Goal: Task Accomplishment & Management: Complete application form

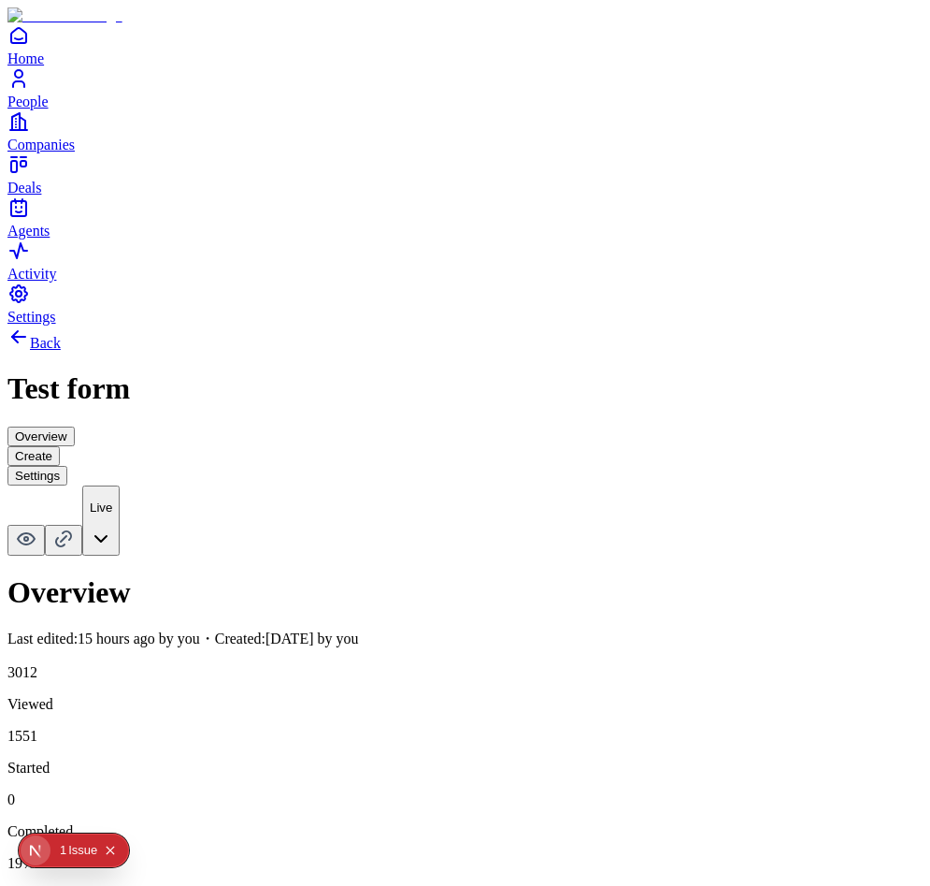
click at [72, 852] on div "Issue" at bounding box center [82, 850] width 29 height 34
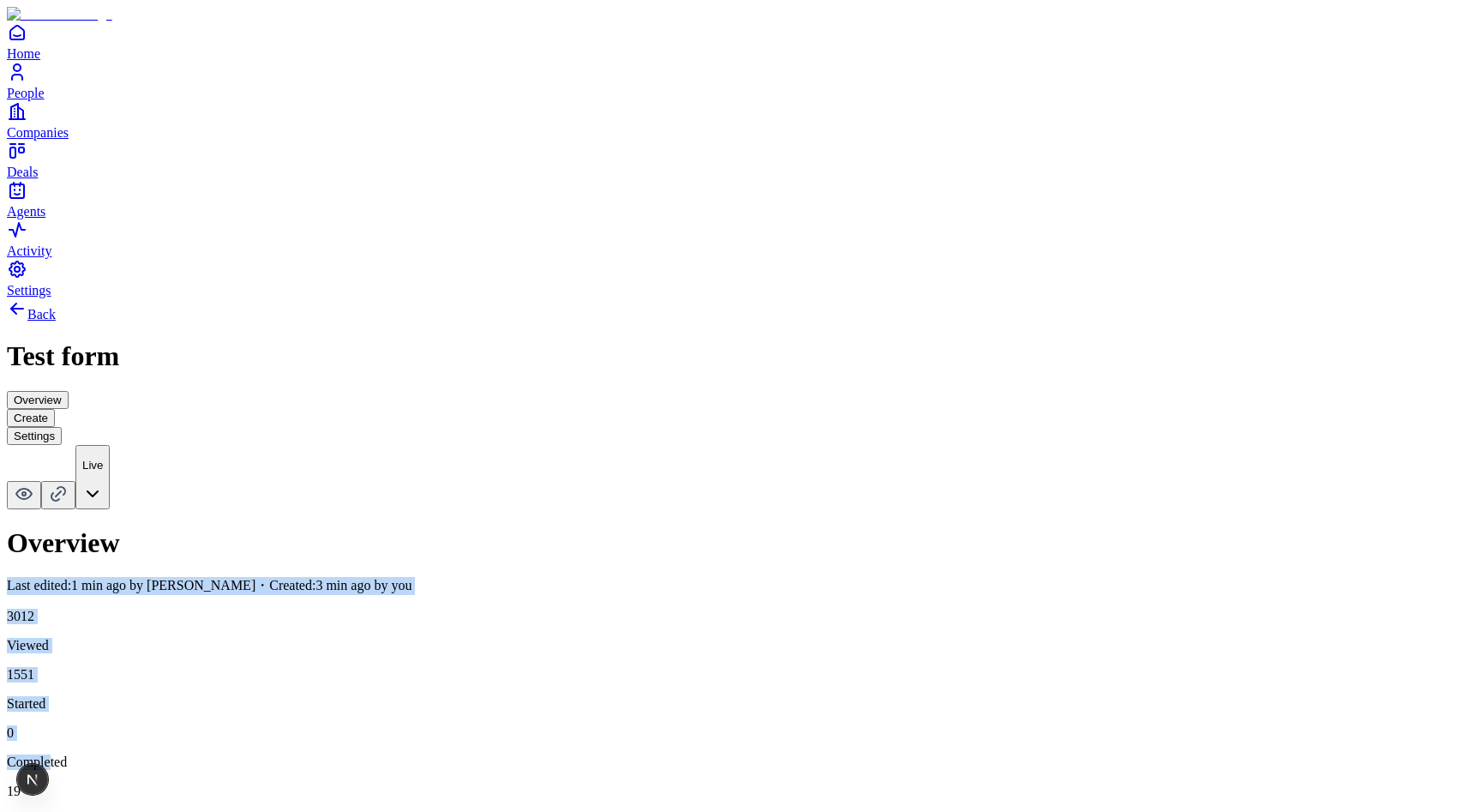
drag, startPoint x: 1263, startPoint y: 170, endPoint x: 1023, endPoint y: 148, distance: 241.0
click at [1022, 527] on div "Overview Last edited: 1 min ago by [PERSON_NAME] ・Created: 3 min ago by you 301…" at bounding box center [733, 677] width 1452 height 301
click at [550, 527] on div "Overview Last edited: 1 min ago by Andres Santanilla ・Created: 3 min ago by you…" at bounding box center [733, 677] width 1452 height 301
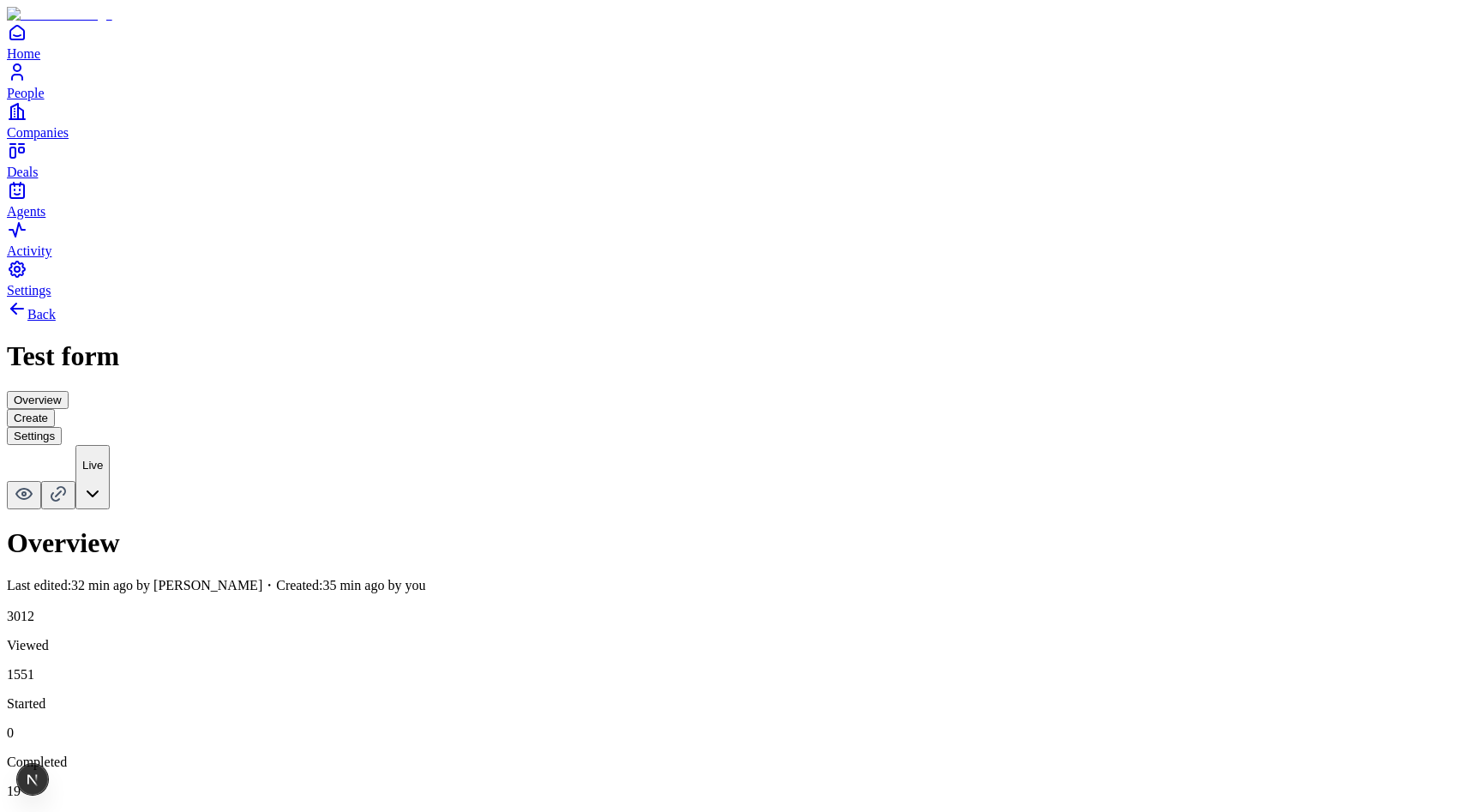
click at [55, 409] on button "Create" at bounding box center [30, 418] width 48 height 18
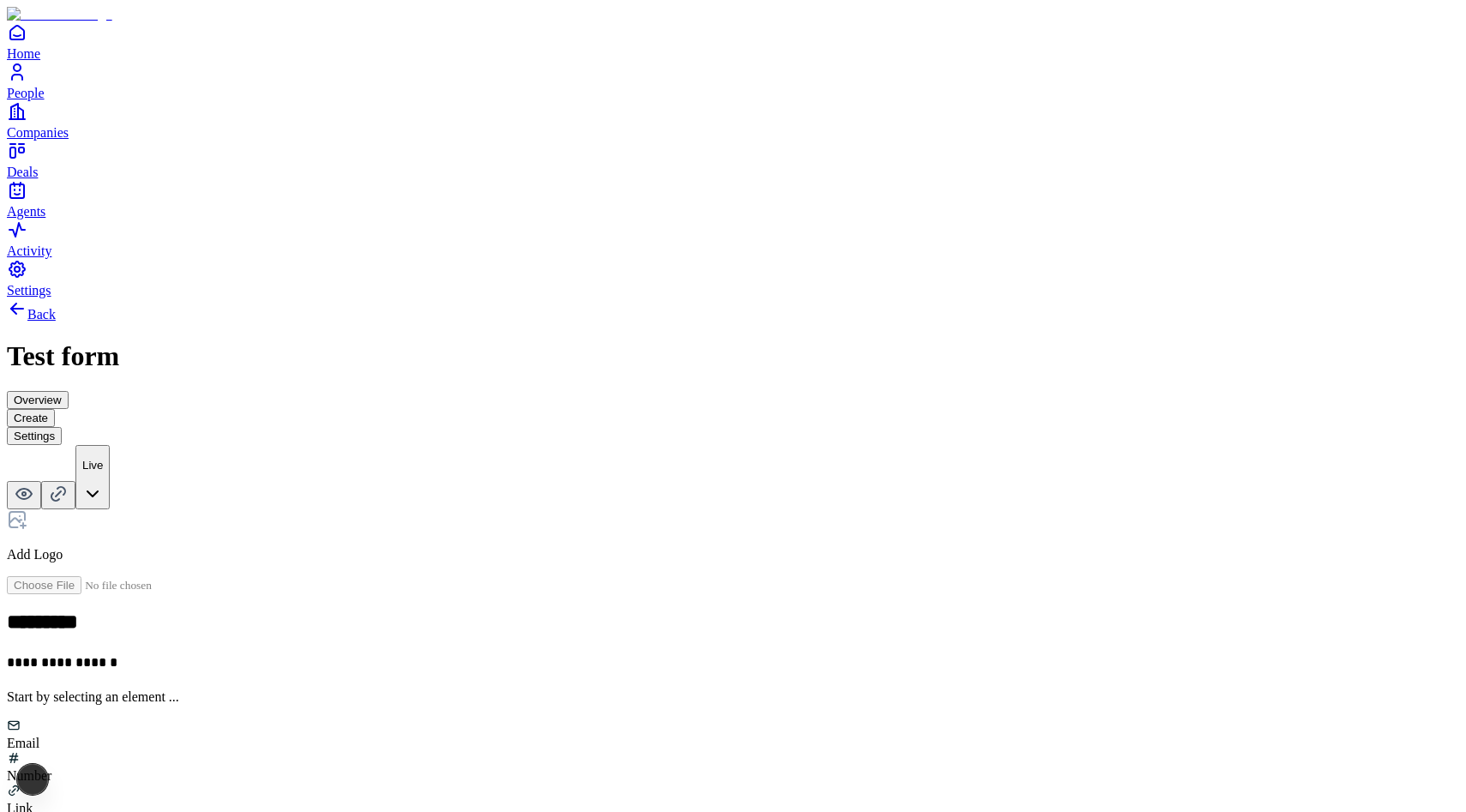
click at [557, 735] on div "Email" at bounding box center [733, 742] width 1452 height 16
click at [128, 781] on input "text" at bounding box center [67, 789] width 122 height 17
click at [579, 693] on h2 at bounding box center [733, 704] width 1452 height 22
click at [611, 509] on div "**********" at bounding box center [733, 667] width 1452 height 317
click at [129, 810] on span "Add New Element" at bounding box center [78, 817] width 102 height 15
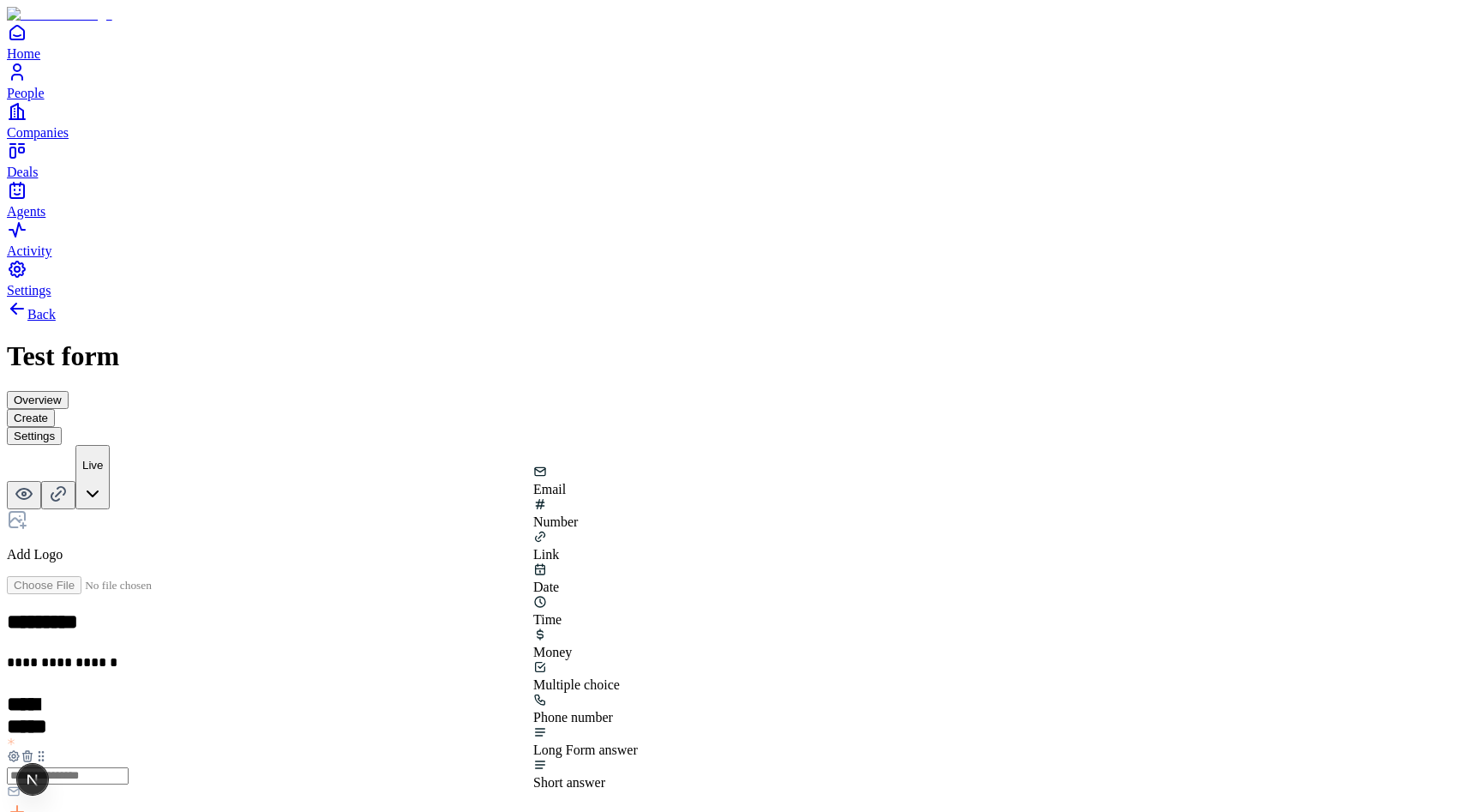
click at [638, 547] on div "Link" at bounding box center [586, 554] width 105 height 16
click at [638, 637] on div "Number" at bounding box center [586, 621] width 105 height 33
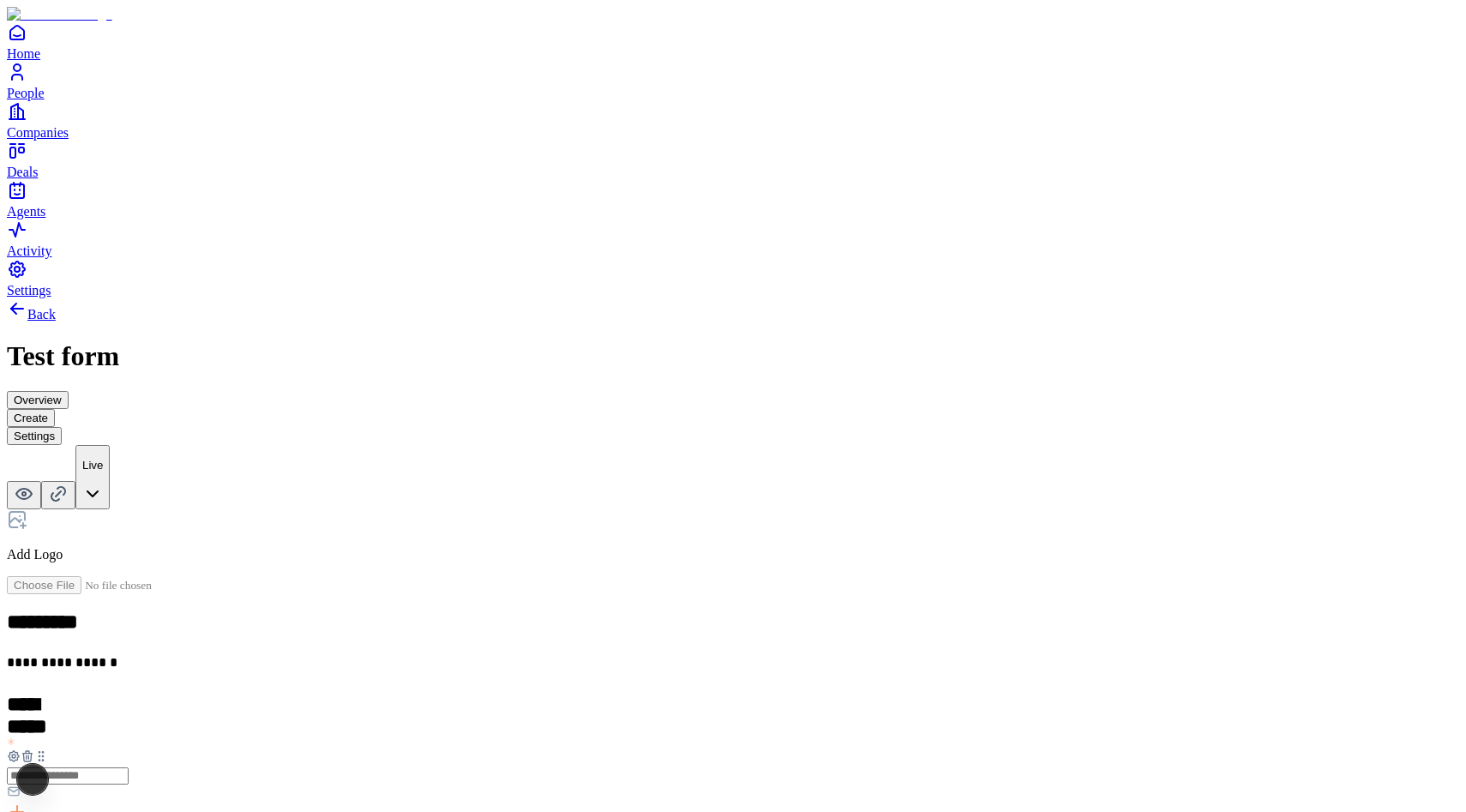
click at [638, 653] on div "Multiple choice" at bounding box center [586, 661] width 105 height 16
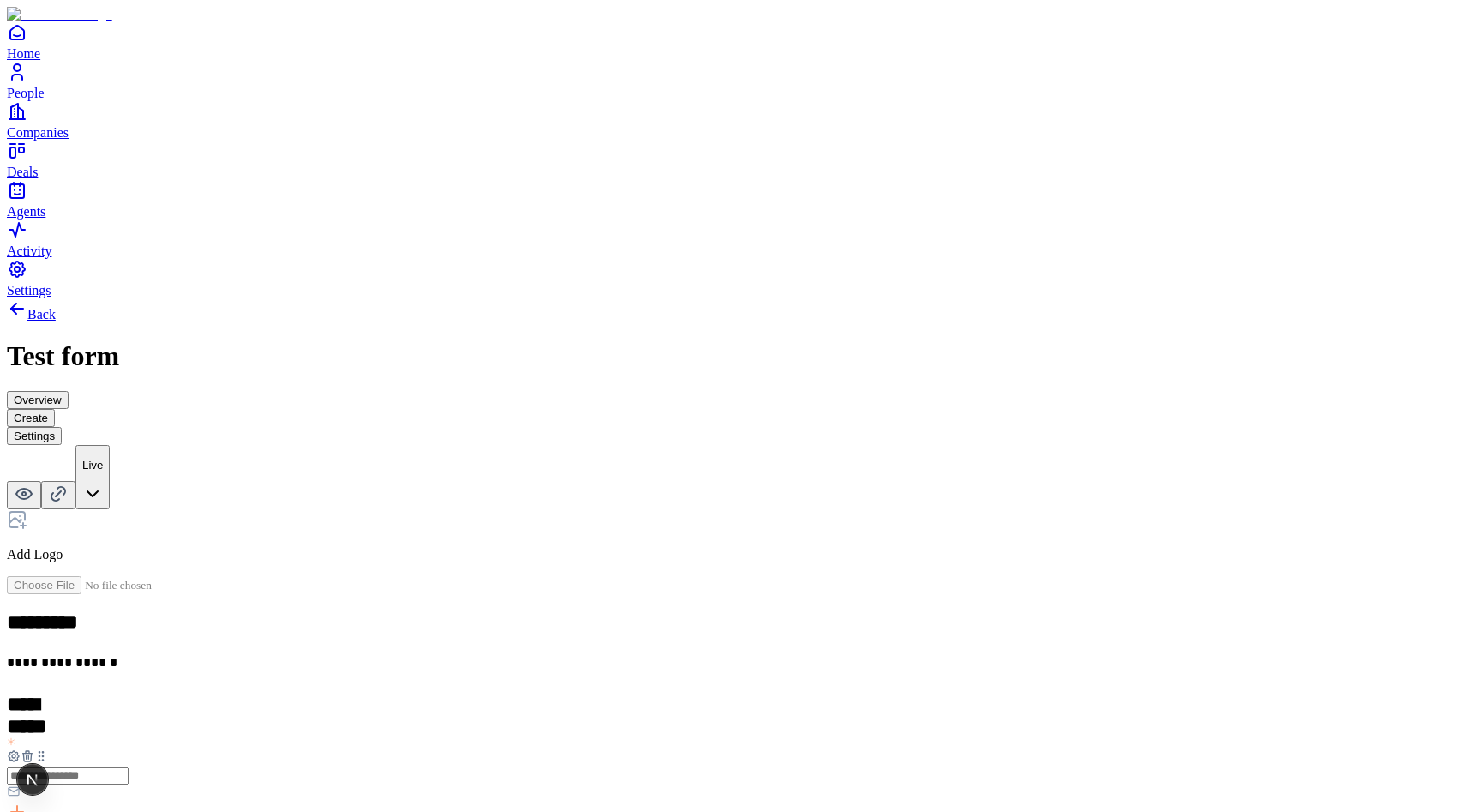
click at [638, 740] on div "Phone number" at bounding box center [586, 747] width 105 height 16
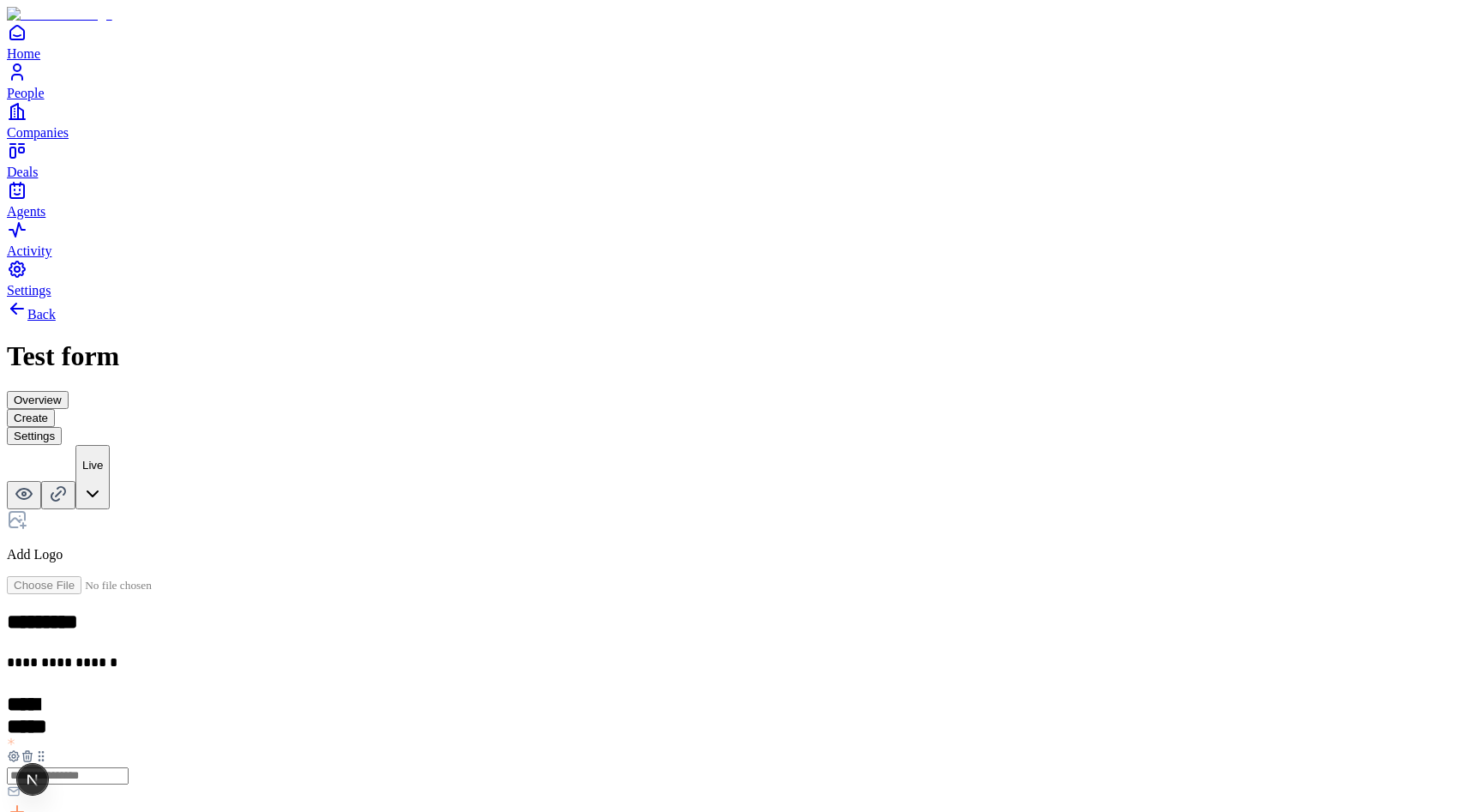
click at [568, 509] on div "Add Logo" at bounding box center [733, 535] width 1452 height 53
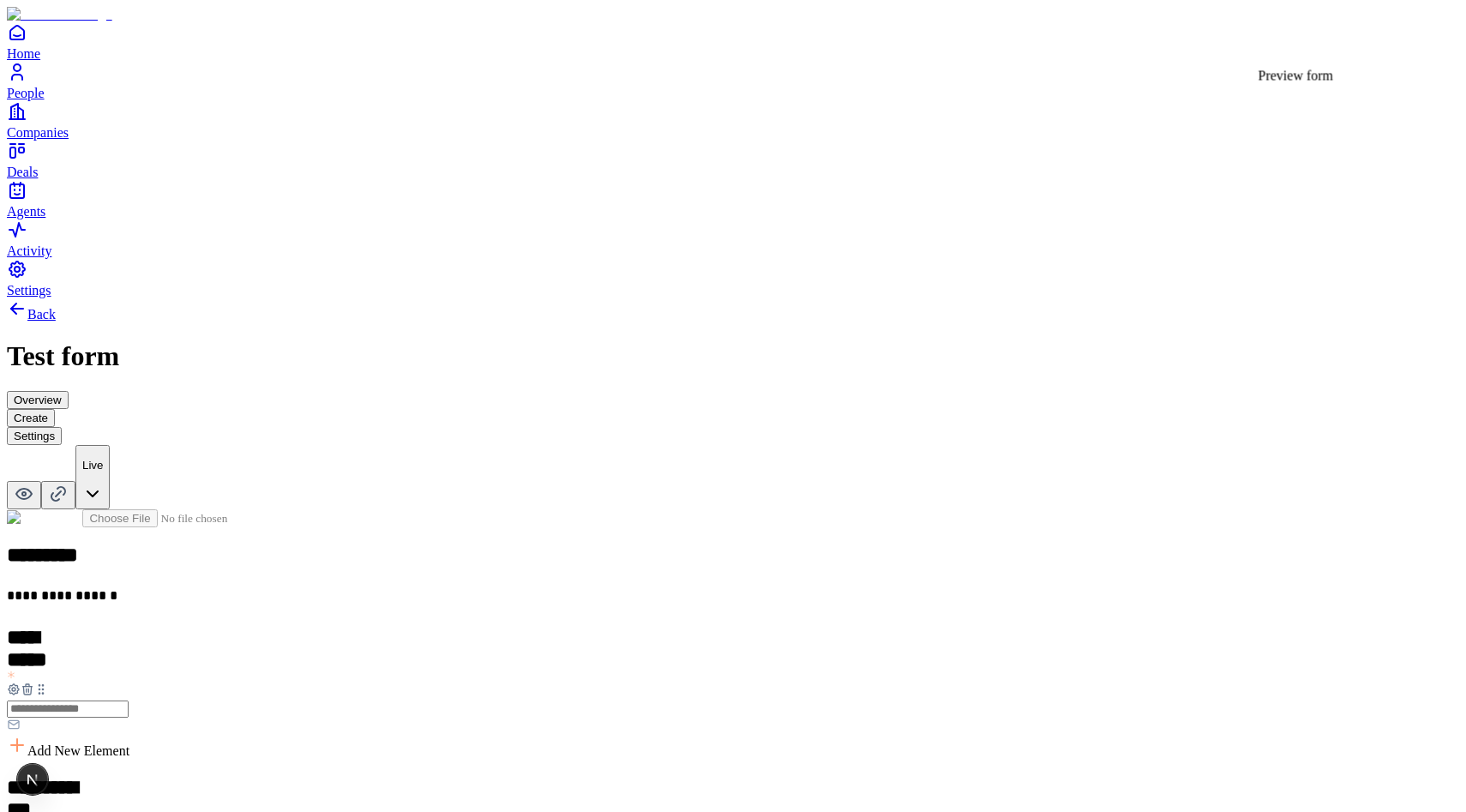
click at [34, 483] on icon at bounding box center [24, 493] width 20 height 20
click at [69, 390] on button "Overview" at bounding box center [37, 400] width 61 height 18
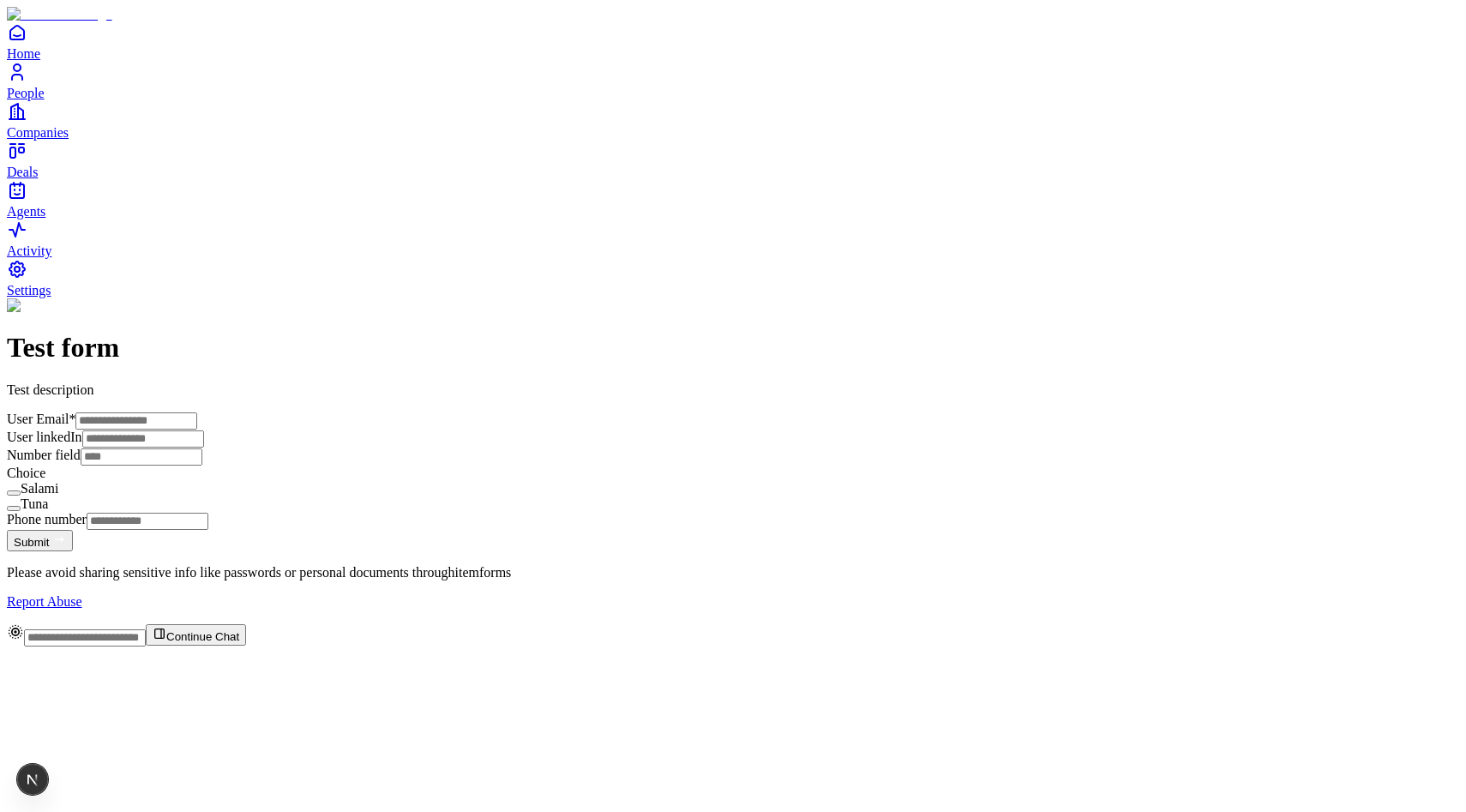
click at [197, 412] on input "User Email *" at bounding box center [136, 421] width 122 height 17
type input "**********"
paste input "**********"
type input "**********"
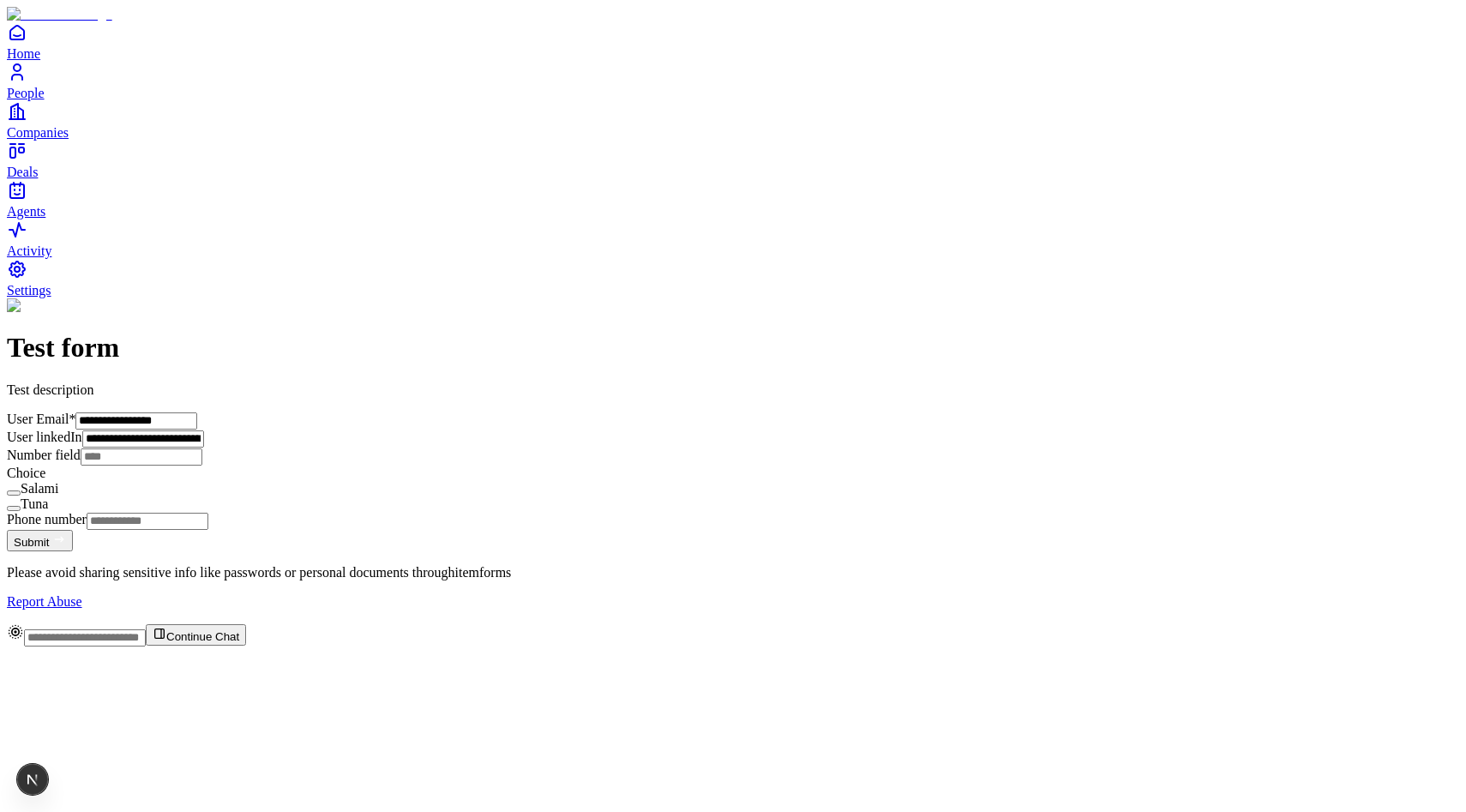
click at [203, 466] on input "Number field" at bounding box center [141, 456] width 122 height 17
type input "*"
click at [480, 496] on div "Salami" at bounding box center [733, 488] width 1452 height 16
click at [20, 495] on button "Salami" at bounding box center [13, 493] width 14 height 5
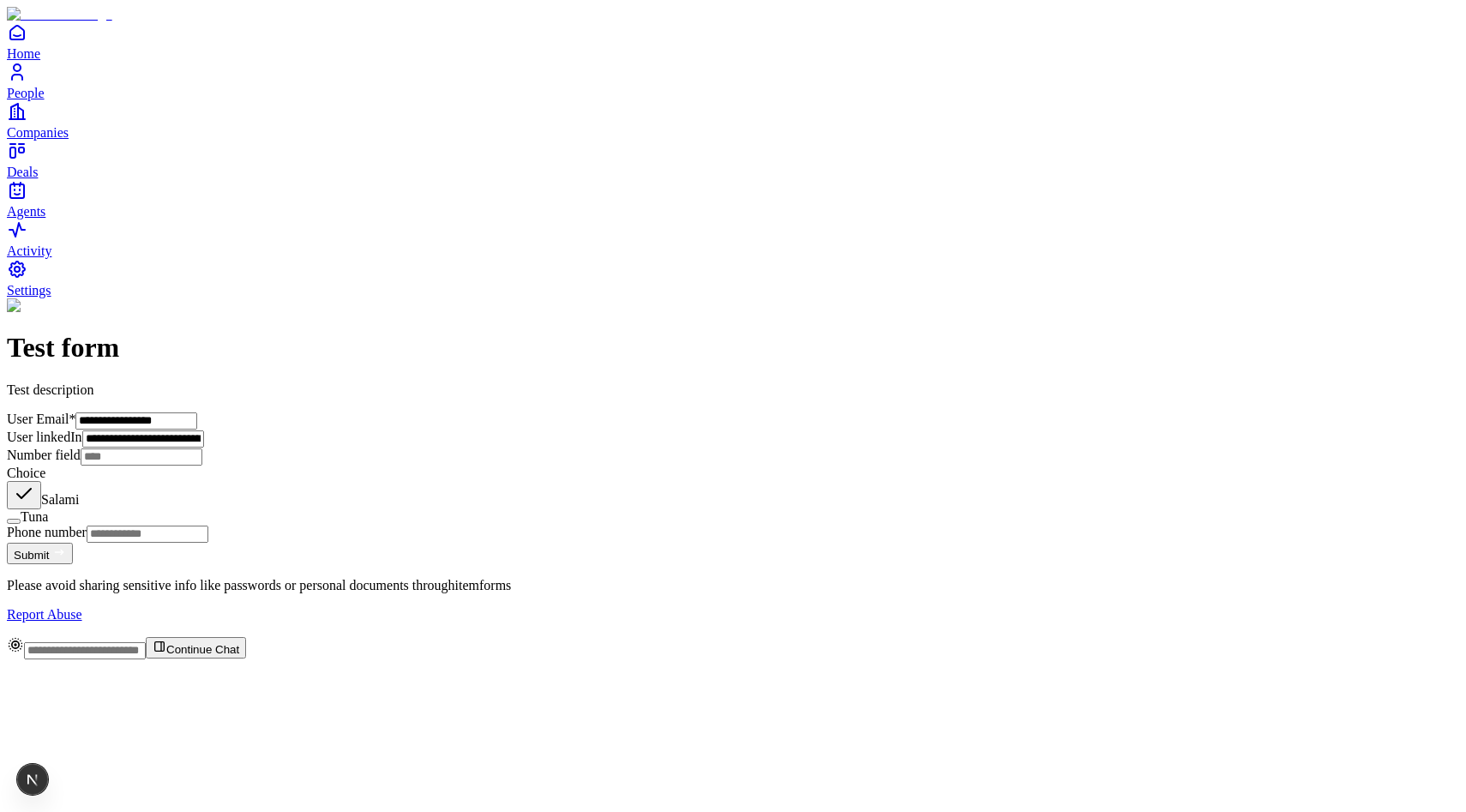
click at [208, 543] on input "Phone number" at bounding box center [147, 533] width 122 height 17
type input "**********"
click at [72, 564] on button "Submit" at bounding box center [39, 553] width 66 height 21
click at [67, 776] on div "Issue" at bounding box center [75, 779] width 27 height 31
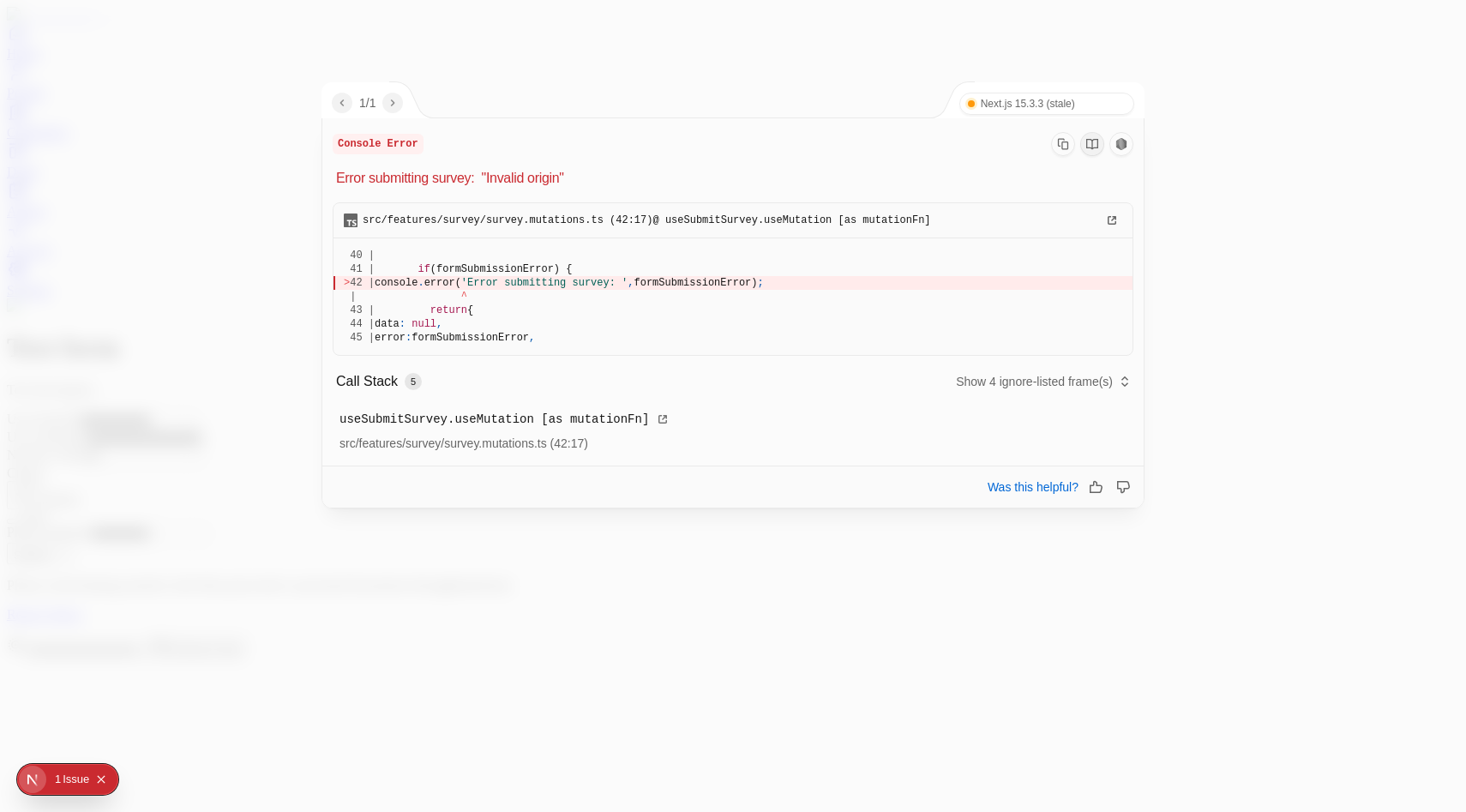
click at [210, 646] on div at bounding box center [733, 406] width 1466 height 812
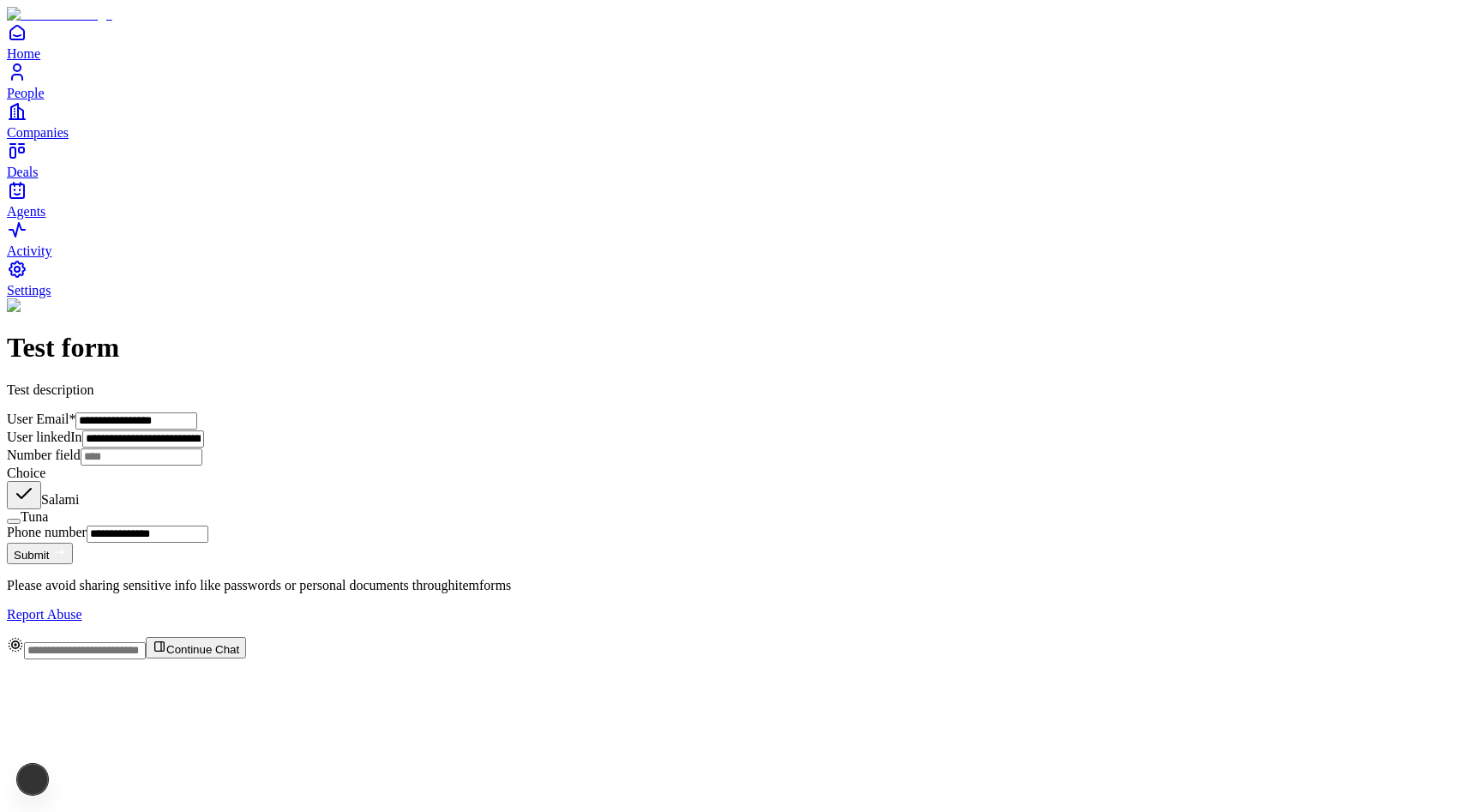
click at [72, 564] on button "Submit" at bounding box center [39, 553] width 66 height 21
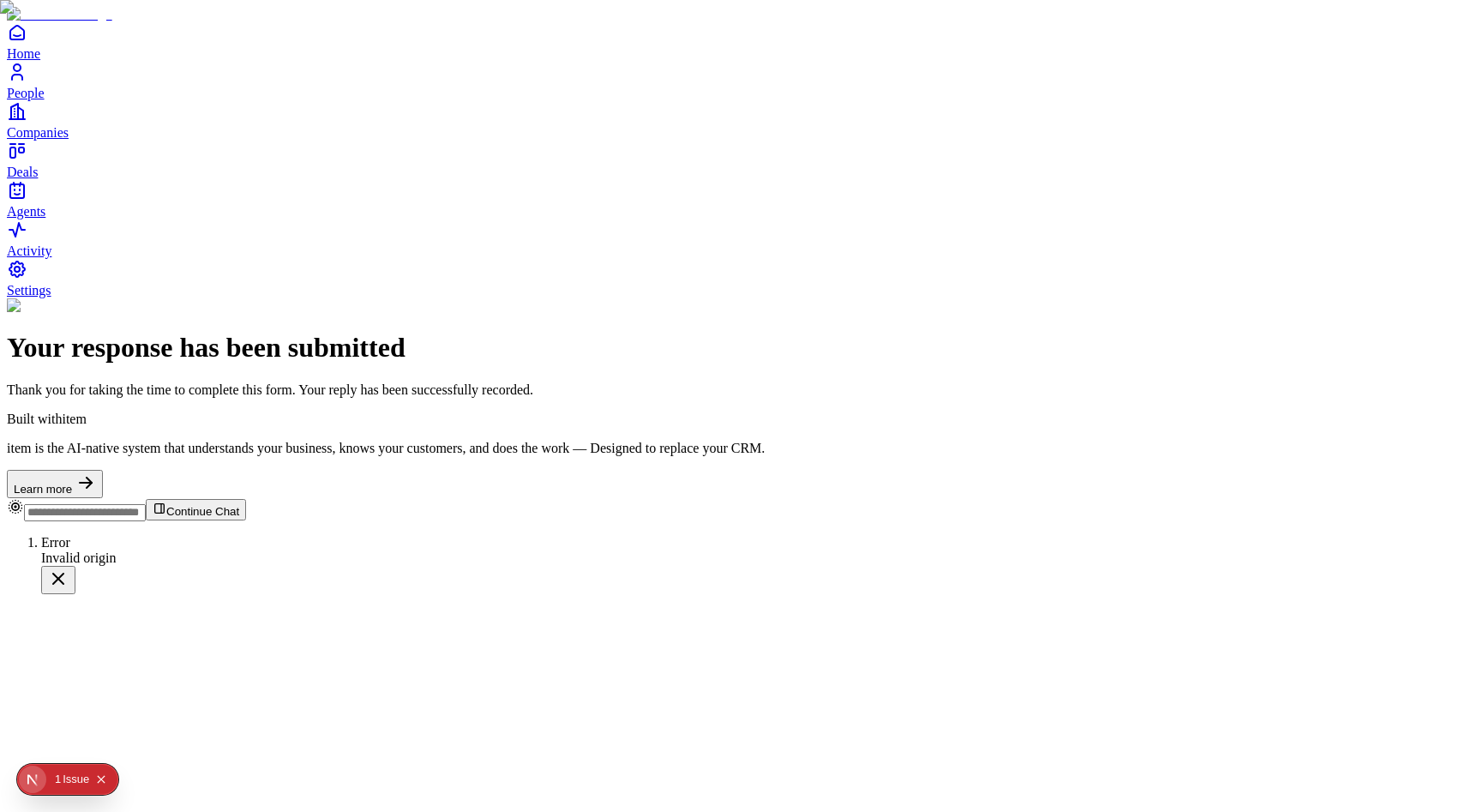
click at [105, 774] on icon "Collapse issues badge" at bounding box center [101, 778] width 10 height 10
click at [28, 787] on icon "Open Next.js Dev Tools" at bounding box center [36, 778] width 34 height 34
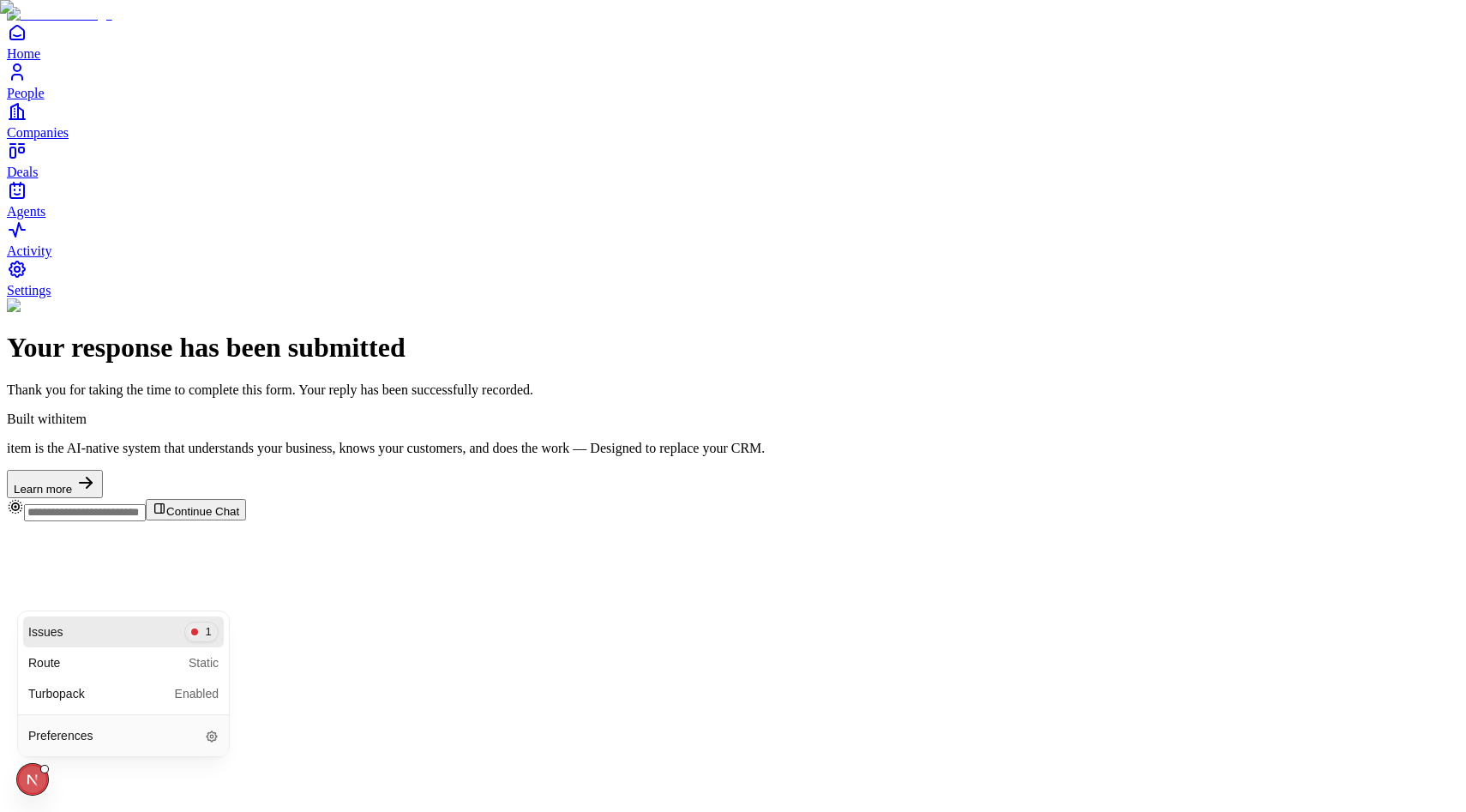
click at [154, 630] on div "Issues 1" at bounding box center [123, 631] width 201 height 31
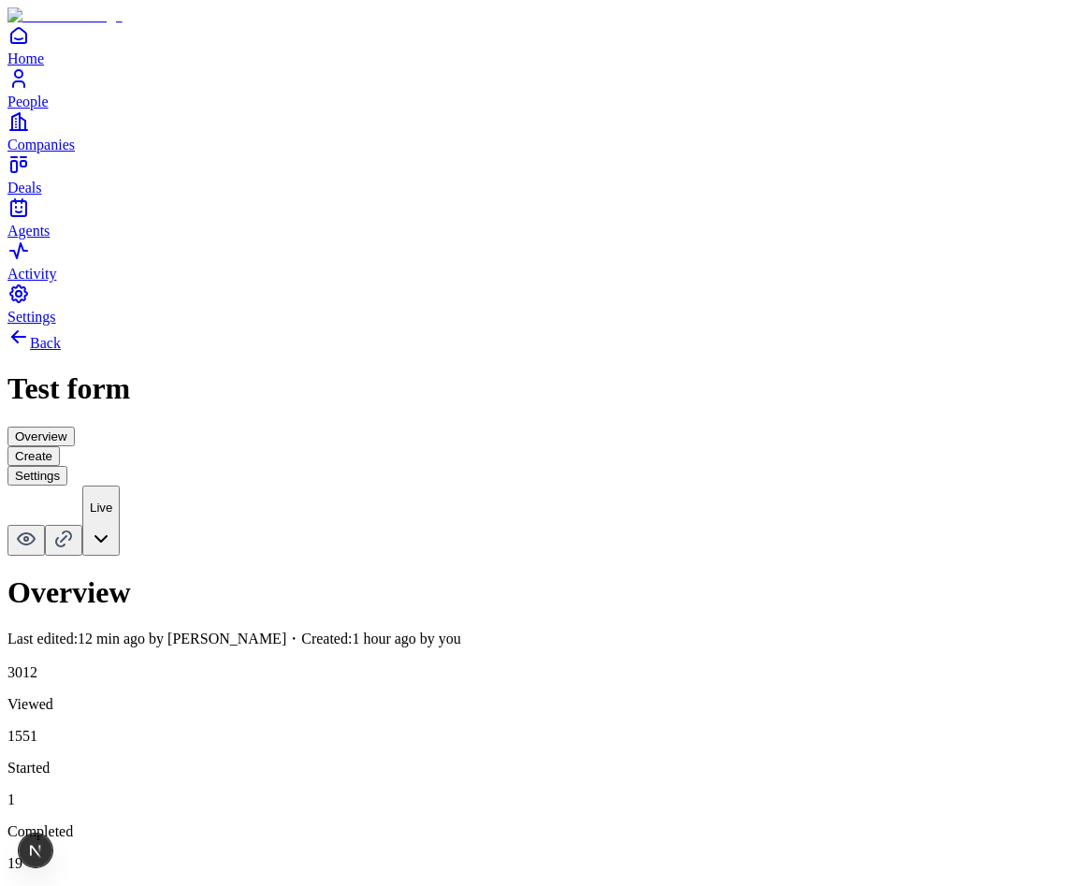
drag, startPoint x: 212, startPoint y: 264, endPoint x: 214, endPoint y: 301, distance: 37.4
drag, startPoint x: 209, startPoint y: 262, endPoint x: 222, endPoint y: 300, distance: 40.2
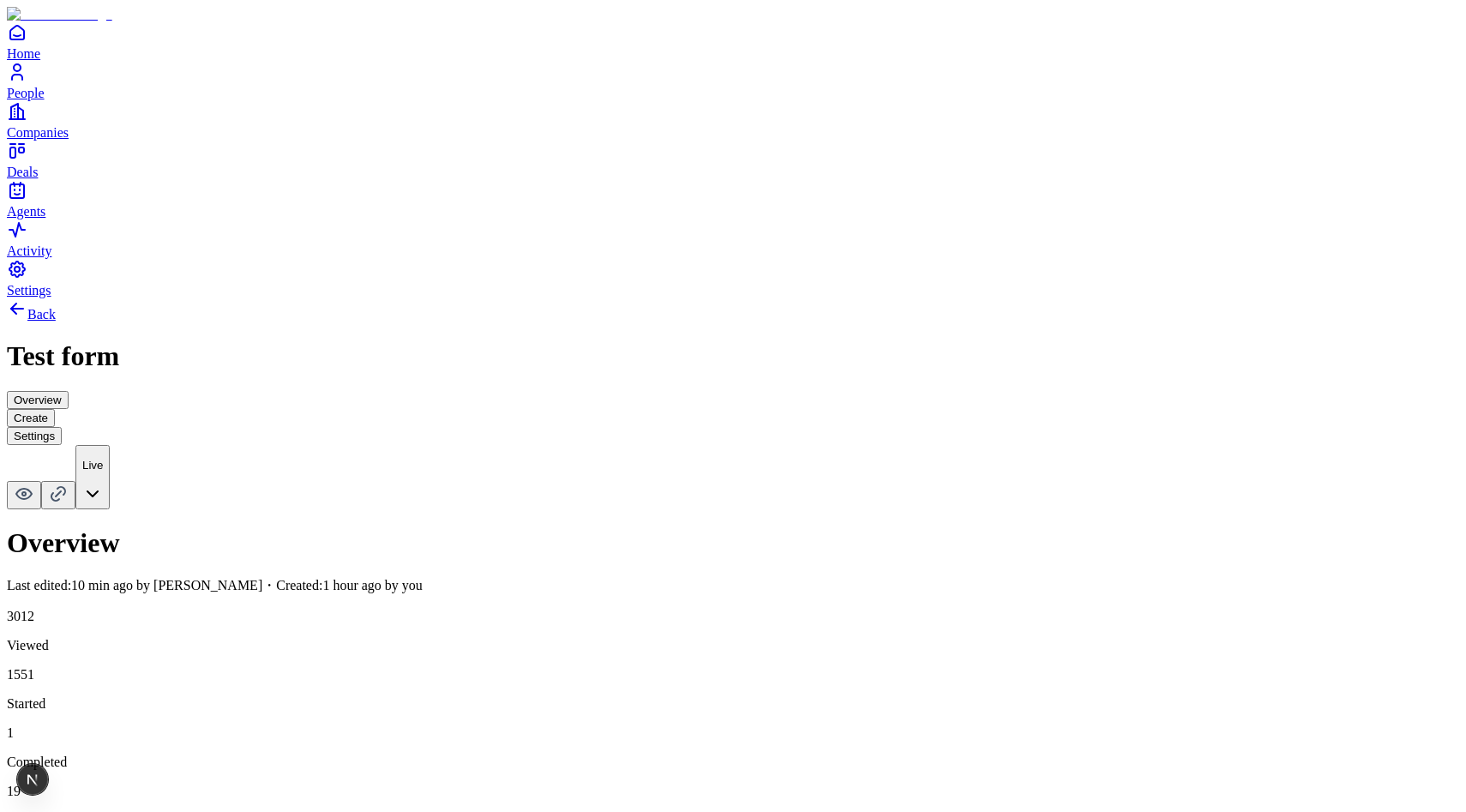
click at [34, 483] on icon at bounding box center [24, 493] width 20 height 20
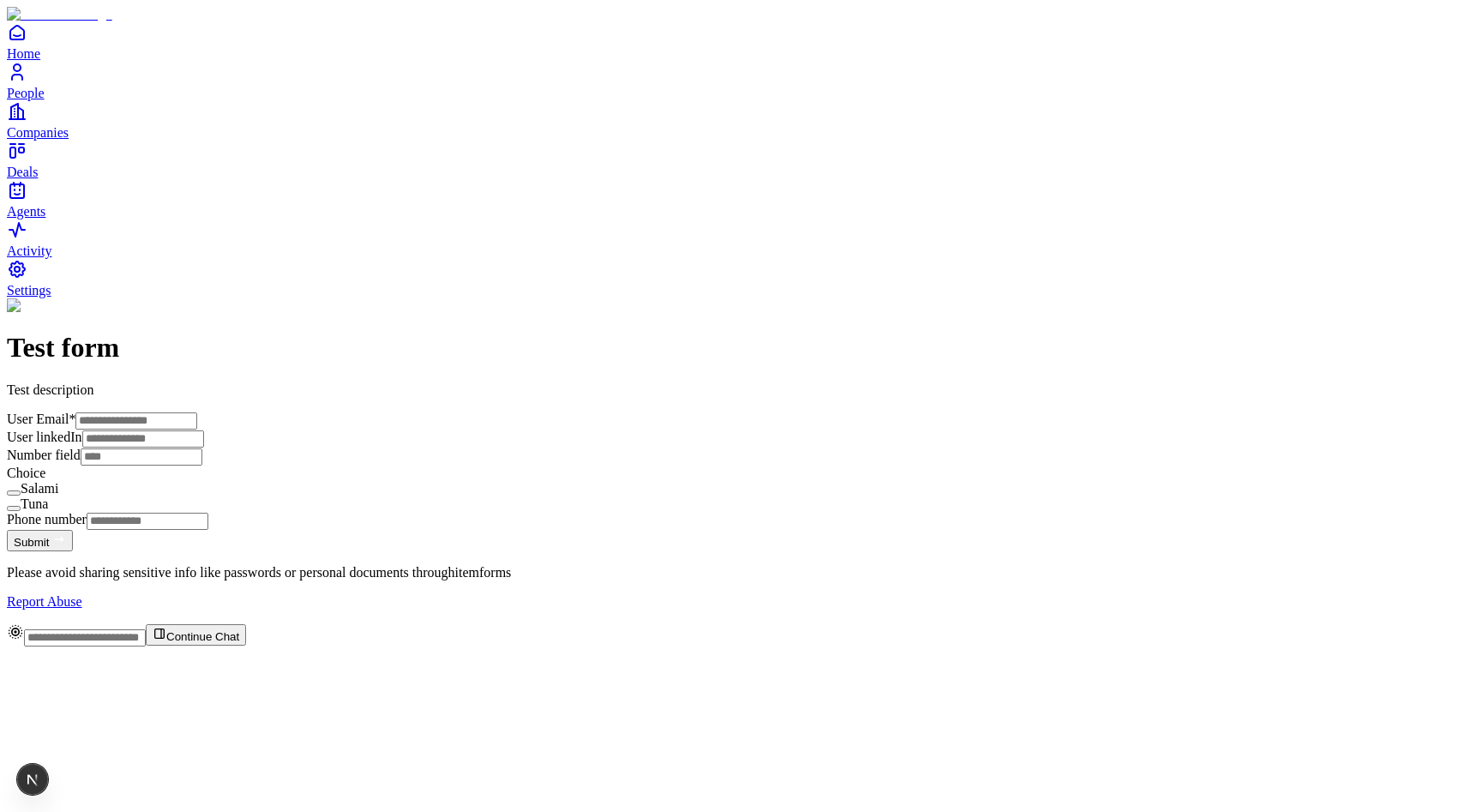
click at [197, 412] on input "User Email *" at bounding box center [136, 421] width 122 height 17
type input "**********"
paste input "**********"
type input "**********"
click at [203, 466] on input "Number field" at bounding box center [141, 456] width 122 height 17
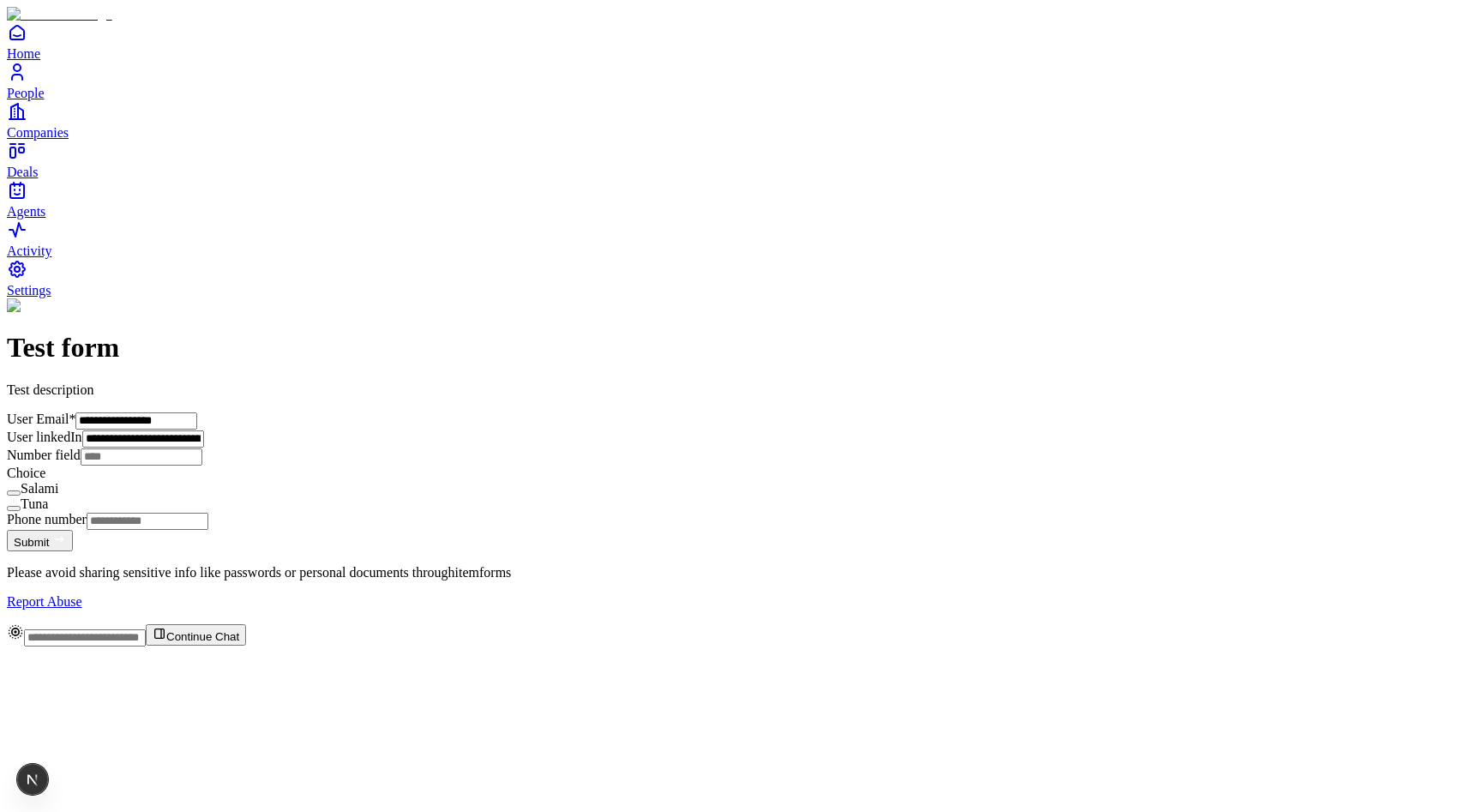
type input "*"
click at [20, 495] on button "Salami" at bounding box center [13, 493] width 14 height 5
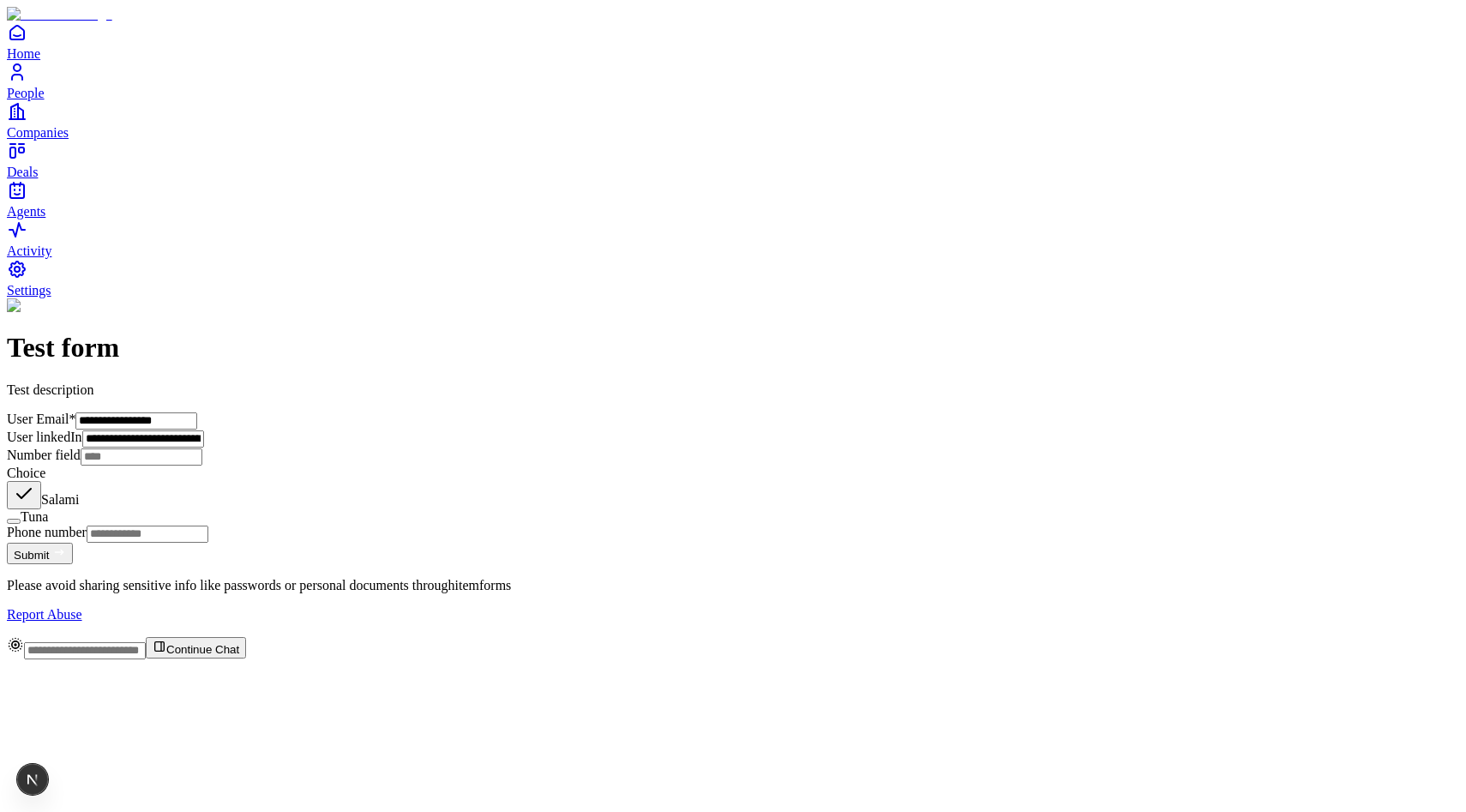
click at [477, 524] on div "Tuna" at bounding box center [733, 516] width 1452 height 16
click at [20, 523] on button "Tuna" at bounding box center [13, 521] width 14 height 5
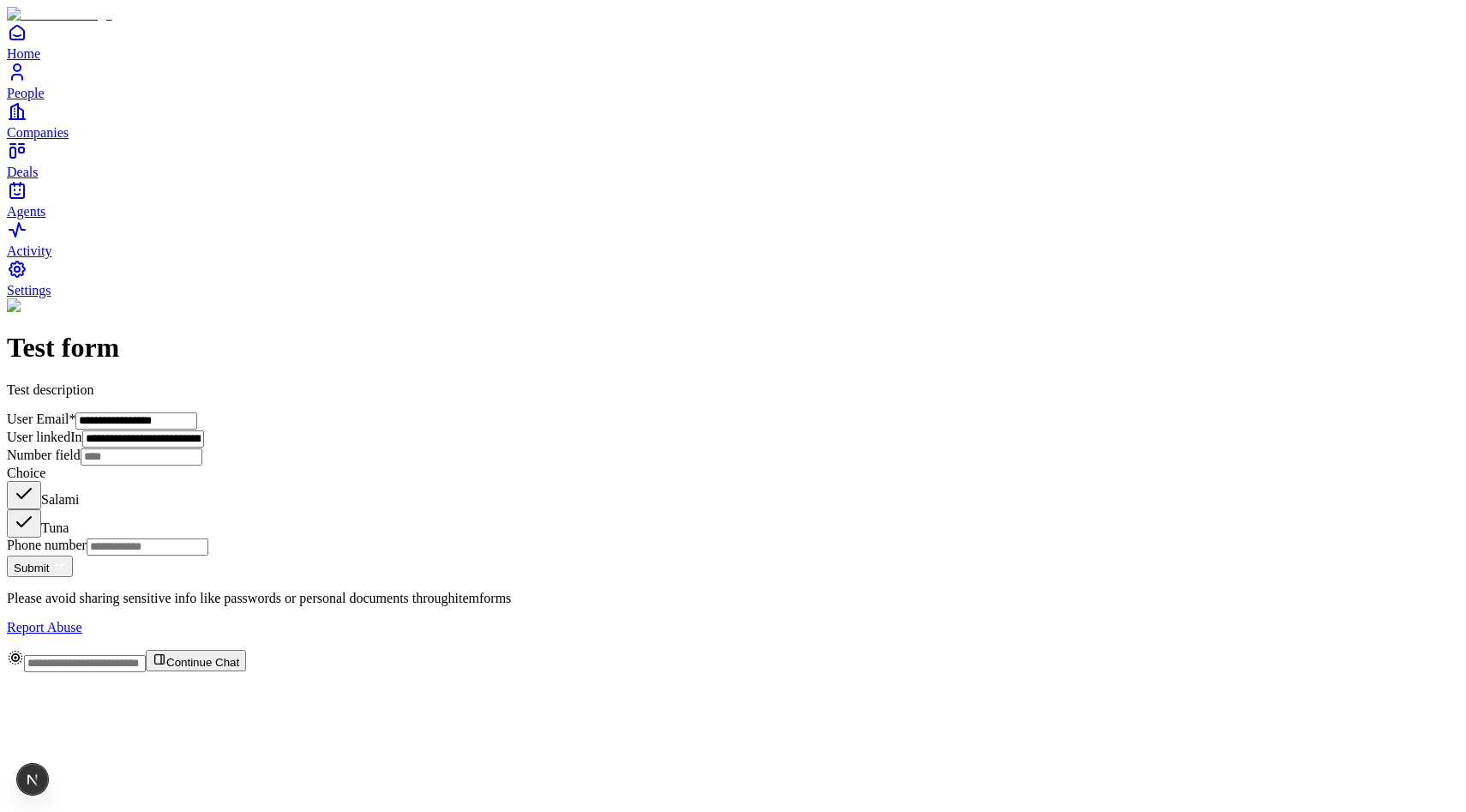
click at [41, 537] on button "Tuna" at bounding box center [23, 522] width 34 height 28
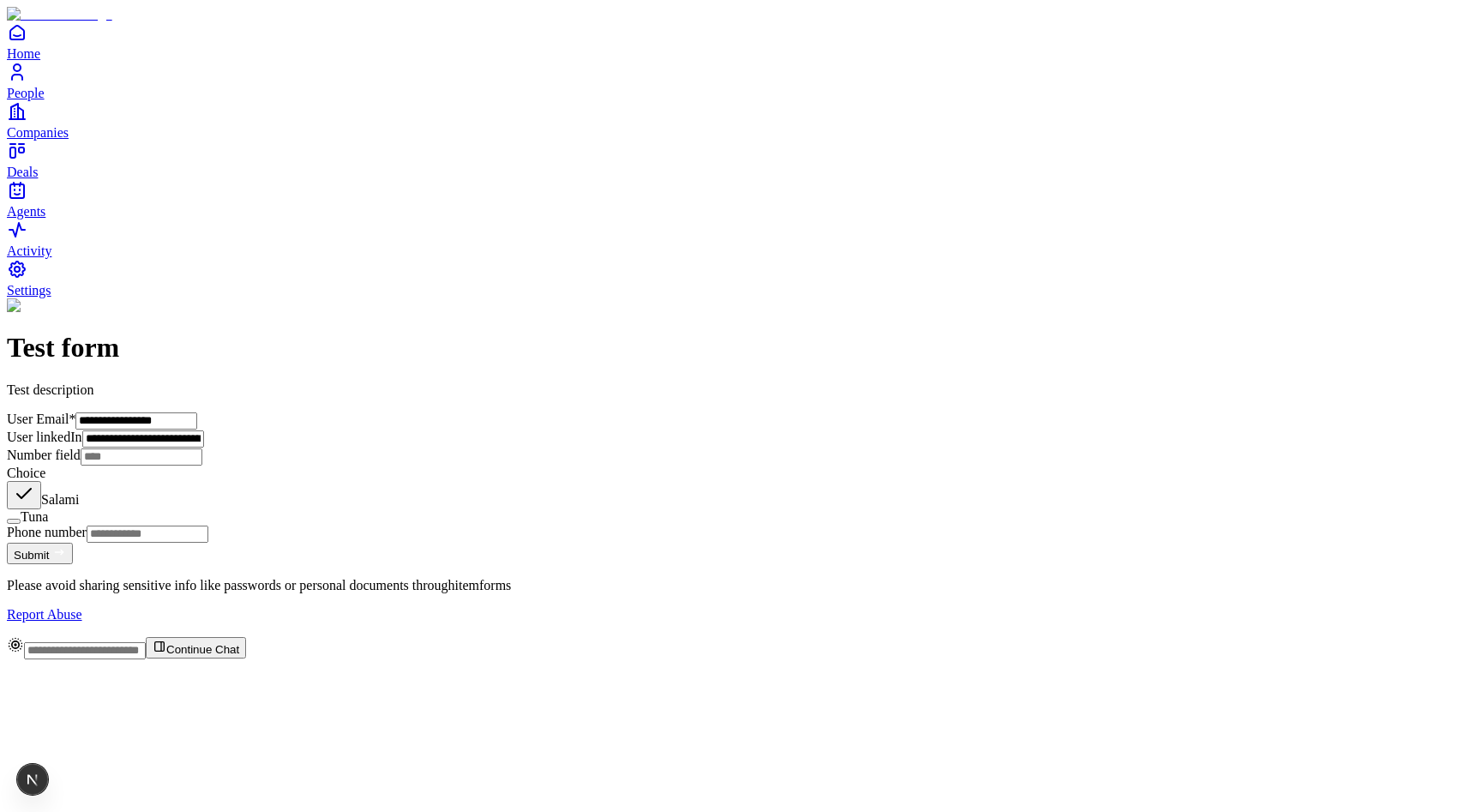
click at [20, 523] on button "Tuna" at bounding box center [13, 521] width 14 height 5
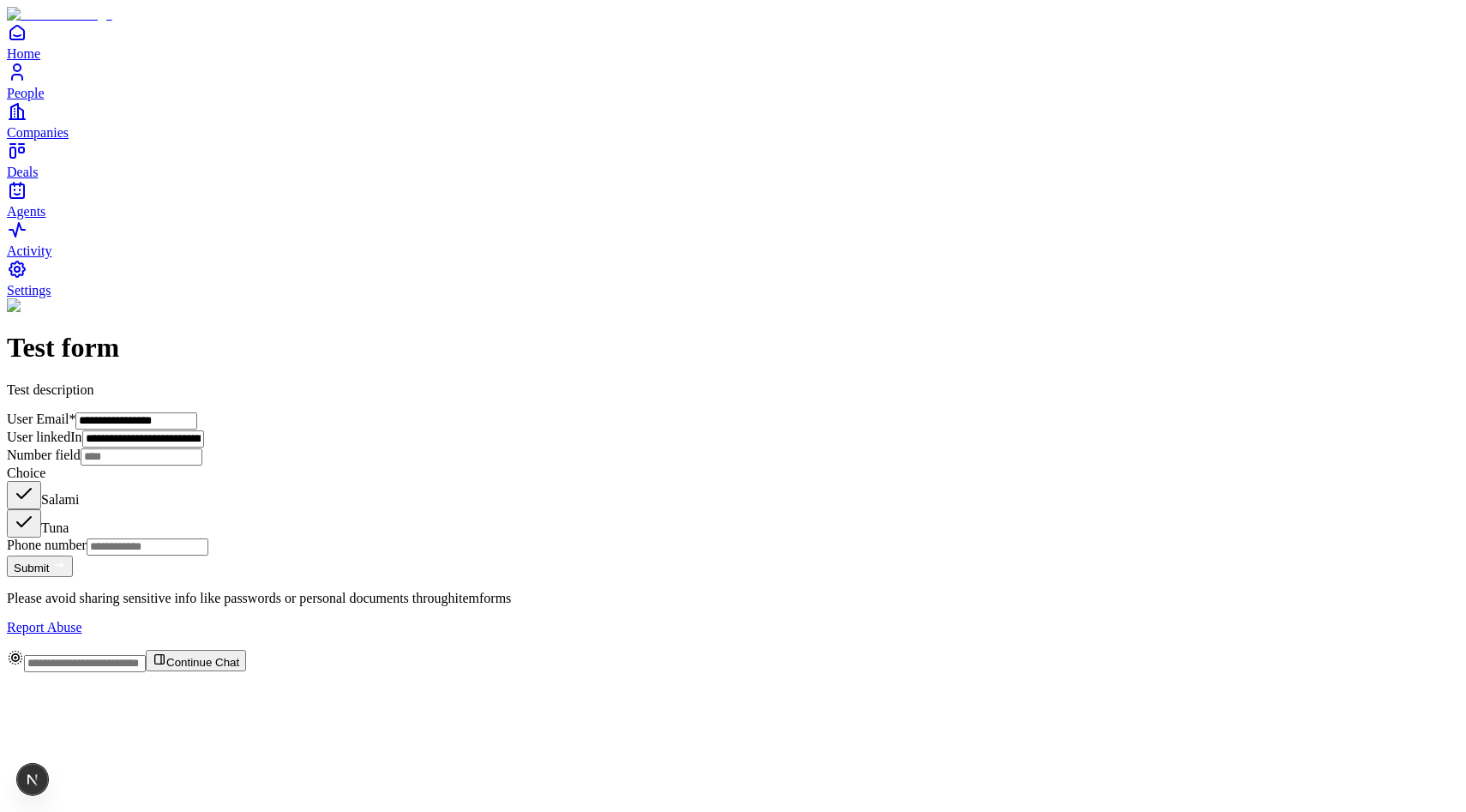
click at [208, 555] on input "Phone number" at bounding box center [147, 546] width 122 height 17
type input "**********"
click at [72, 576] on button "Submit" at bounding box center [39, 565] width 66 height 21
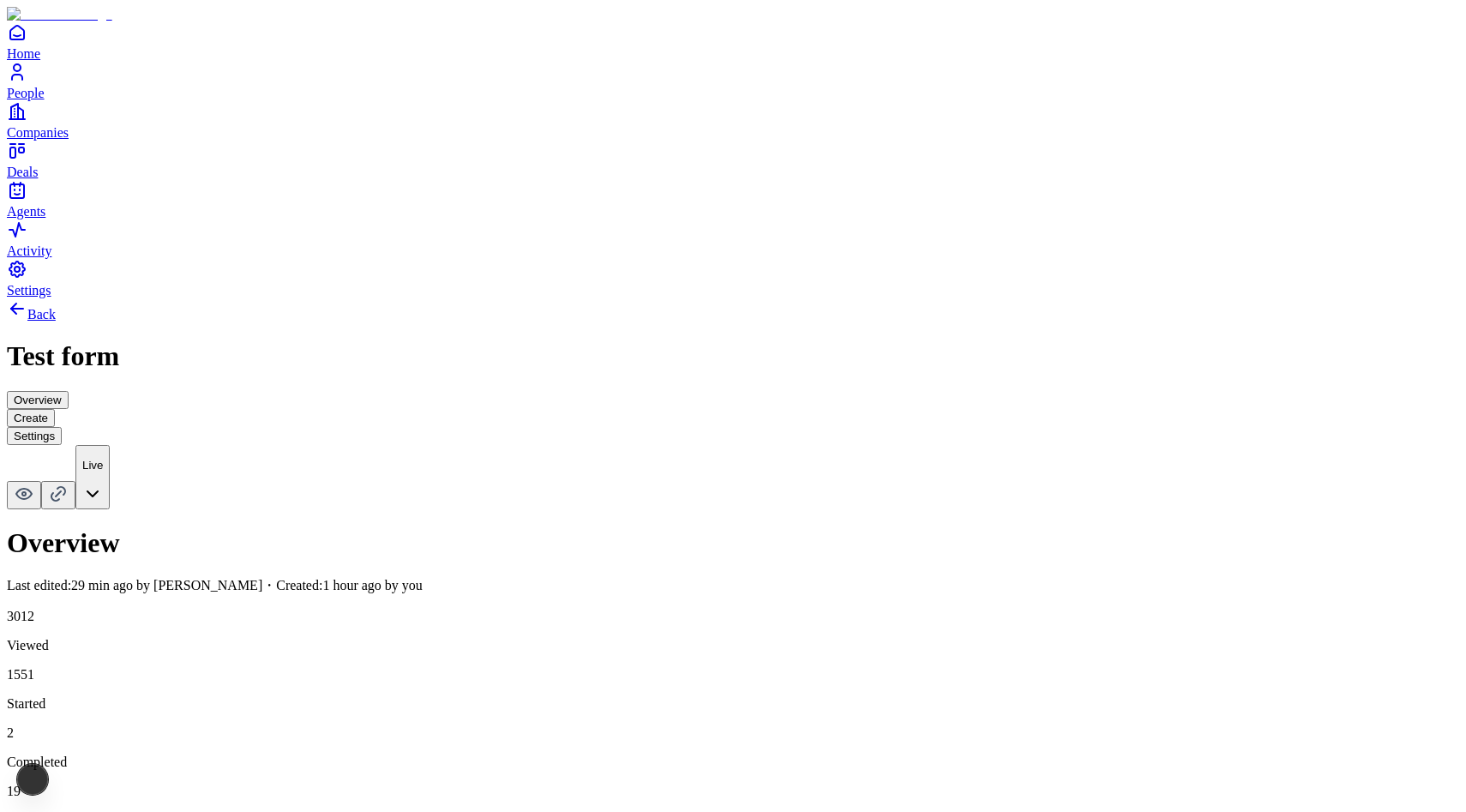
click at [55, 409] on button "Create" at bounding box center [30, 418] width 48 height 18
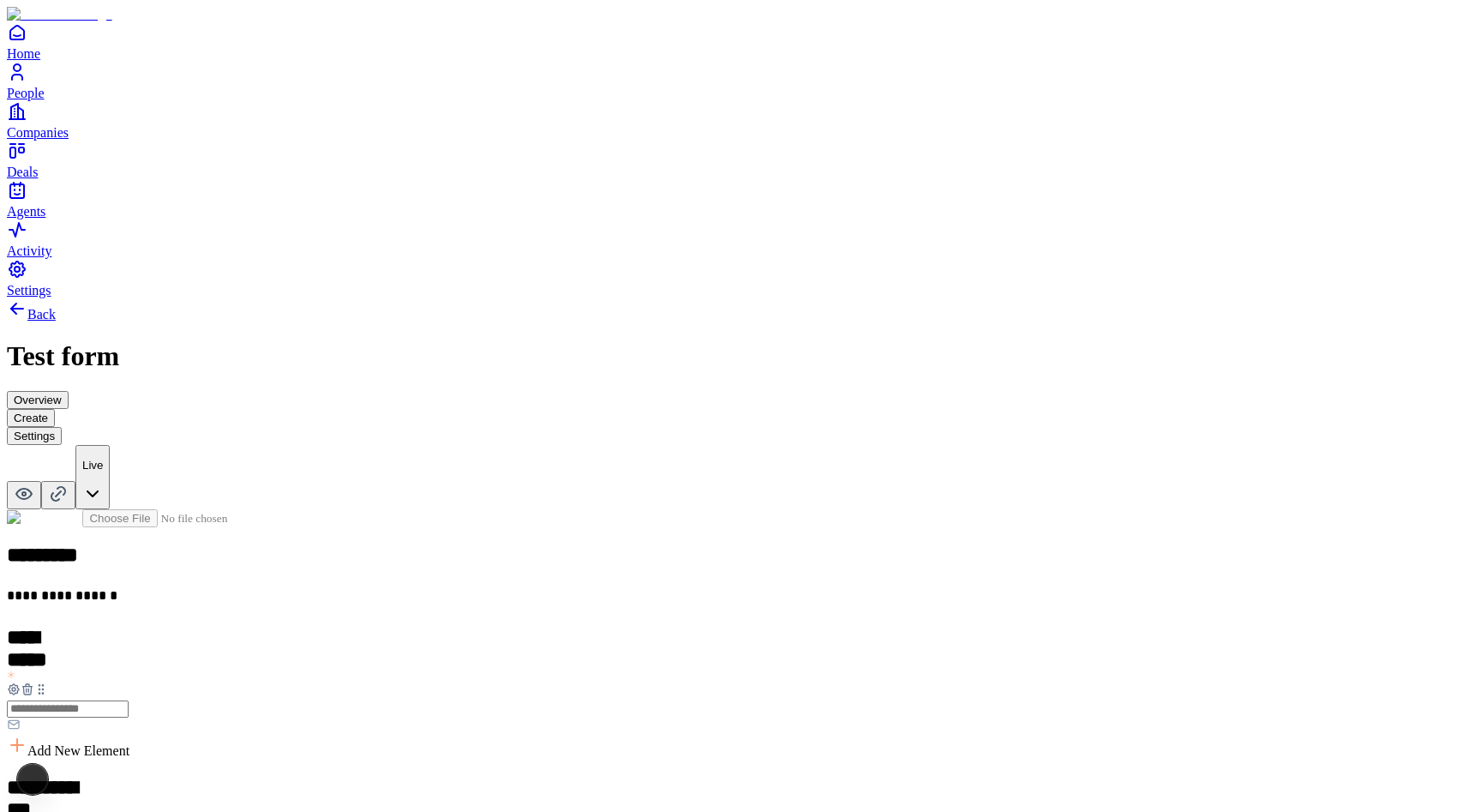
scroll to position [239, 0]
click at [638, 563] on div "Date" at bounding box center [586, 579] width 105 height 33
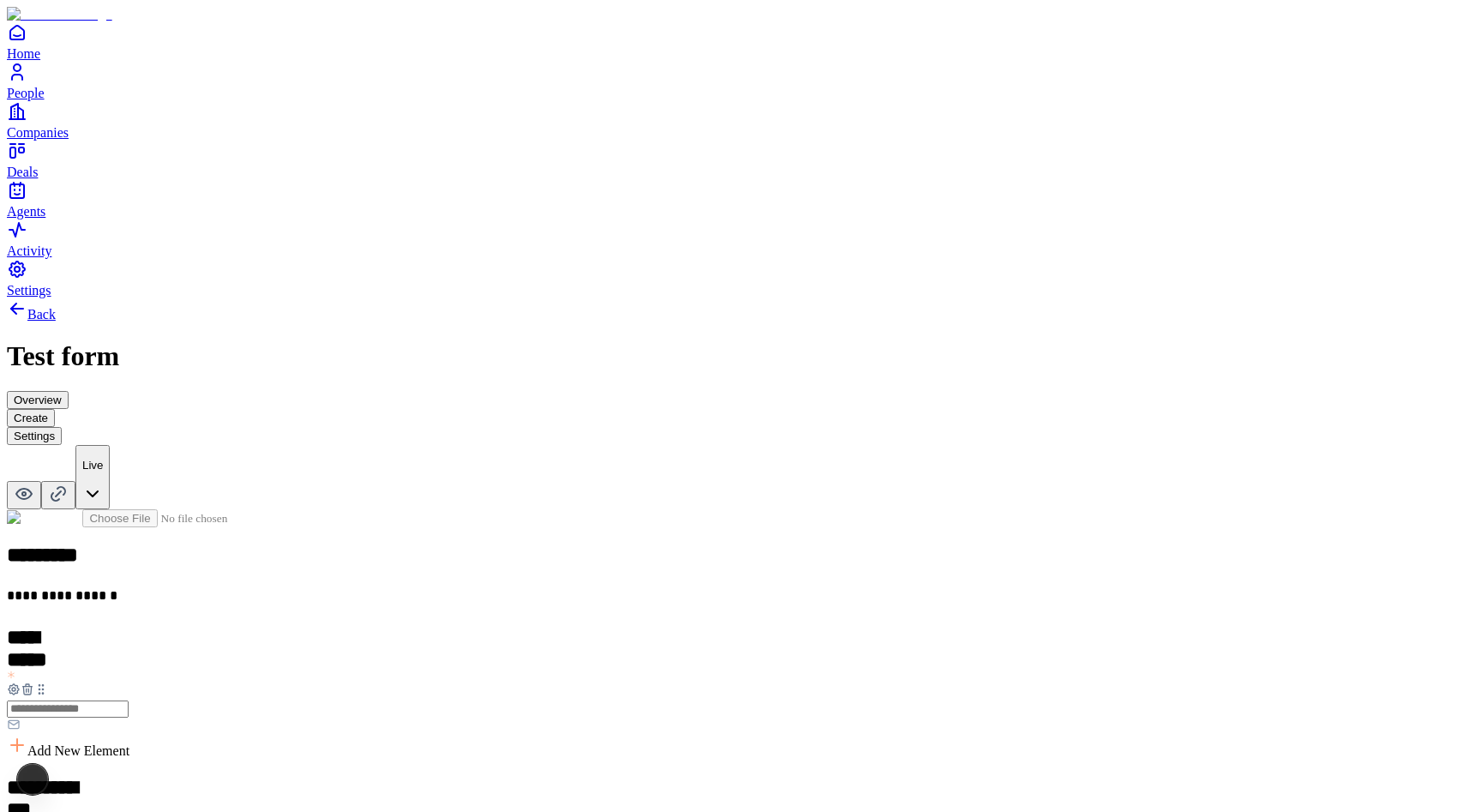
click at [638, 613] on div "Time" at bounding box center [586, 620] width 105 height 16
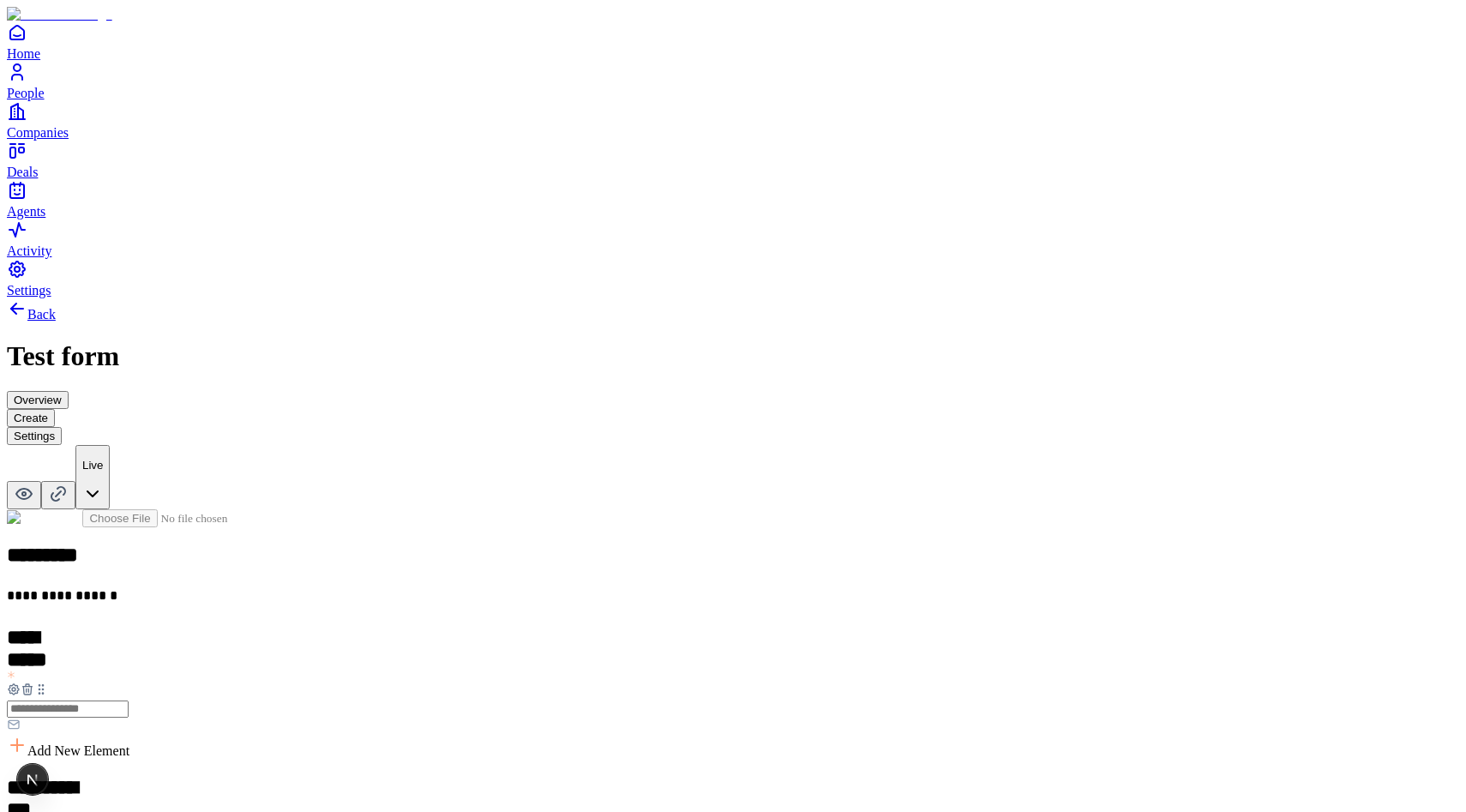
type input "*"
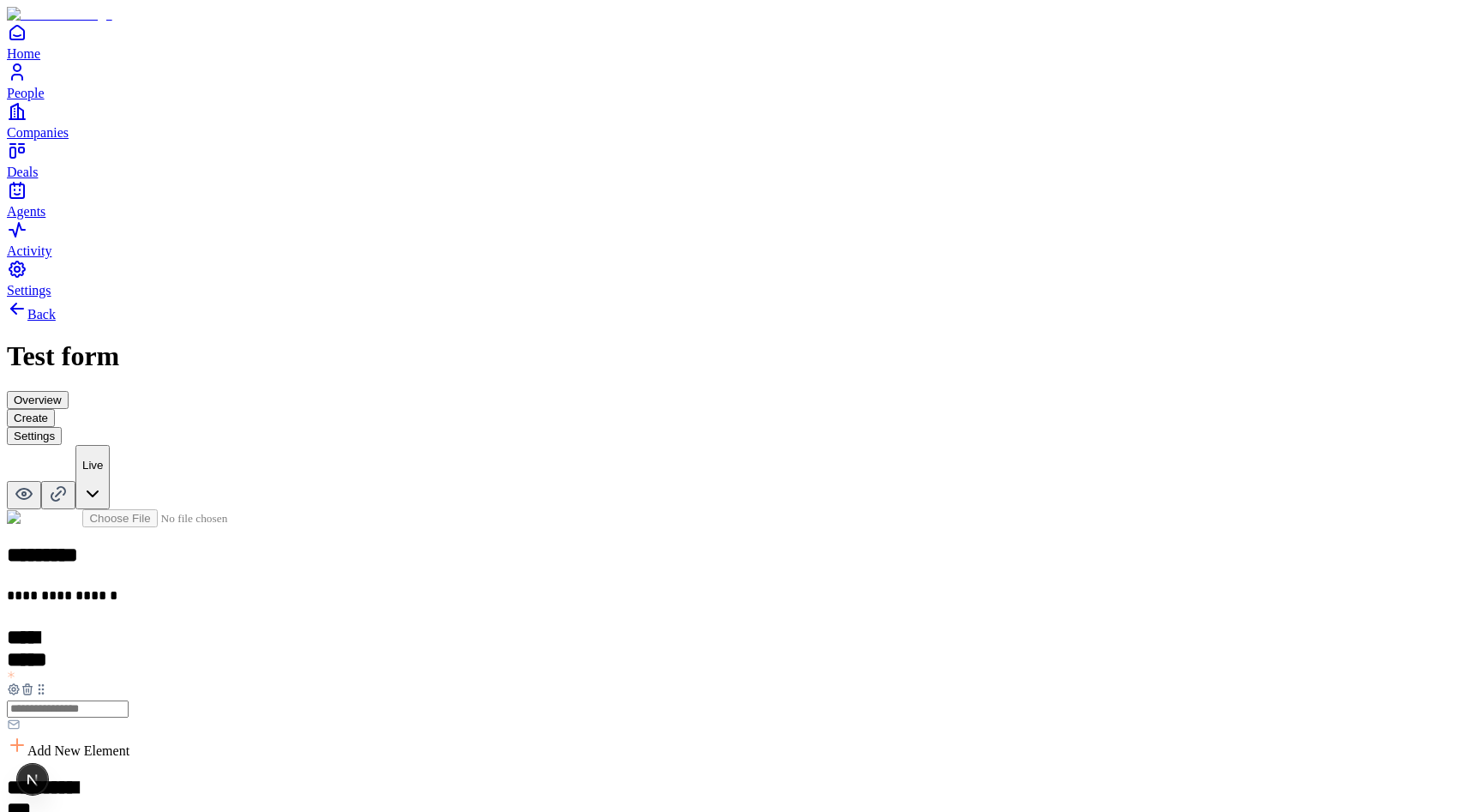
click at [638, 743] on div "Long Form answer" at bounding box center [586, 751] width 105 height 16
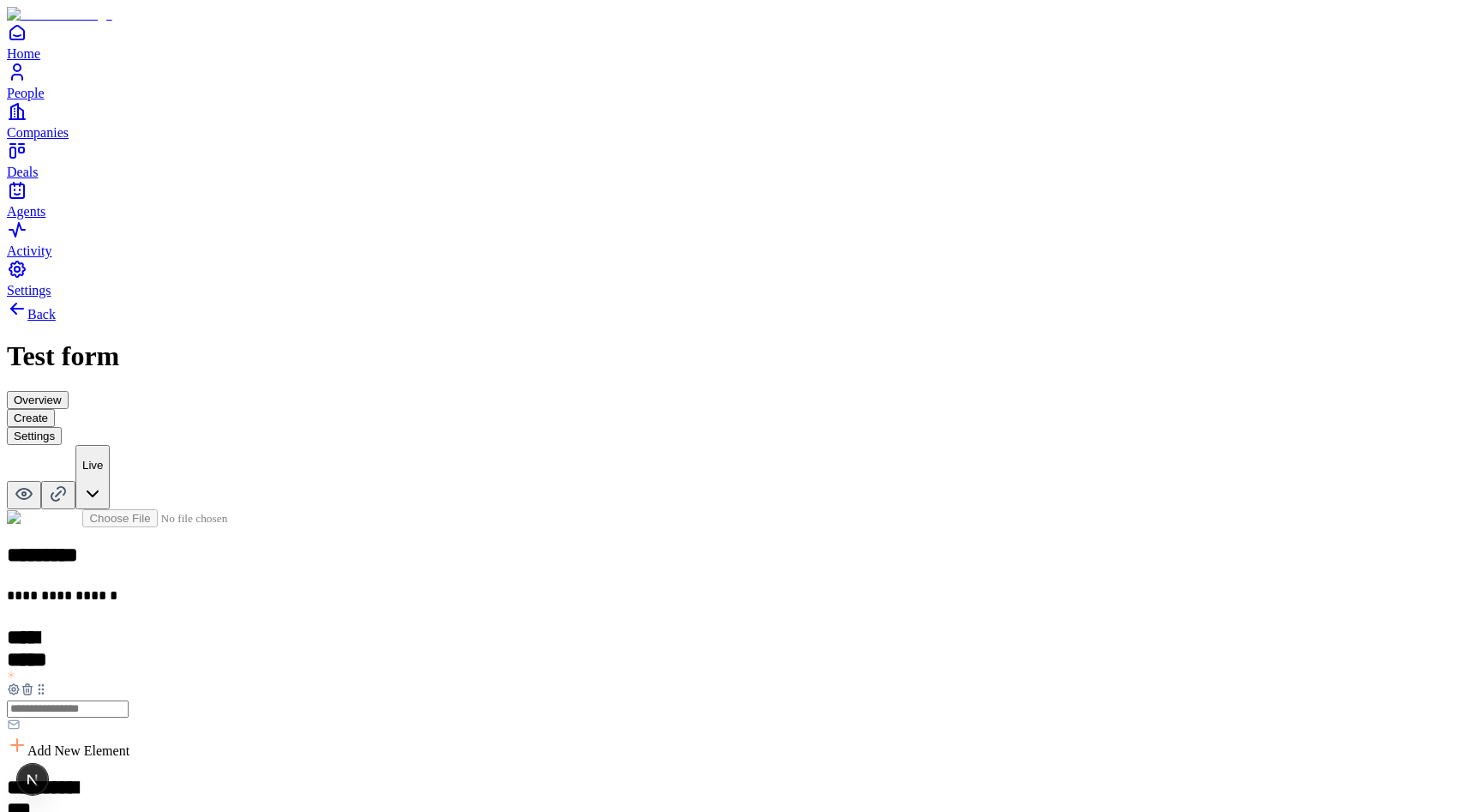
click at [638, 775] on div "Short answer" at bounding box center [586, 783] width 105 height 16
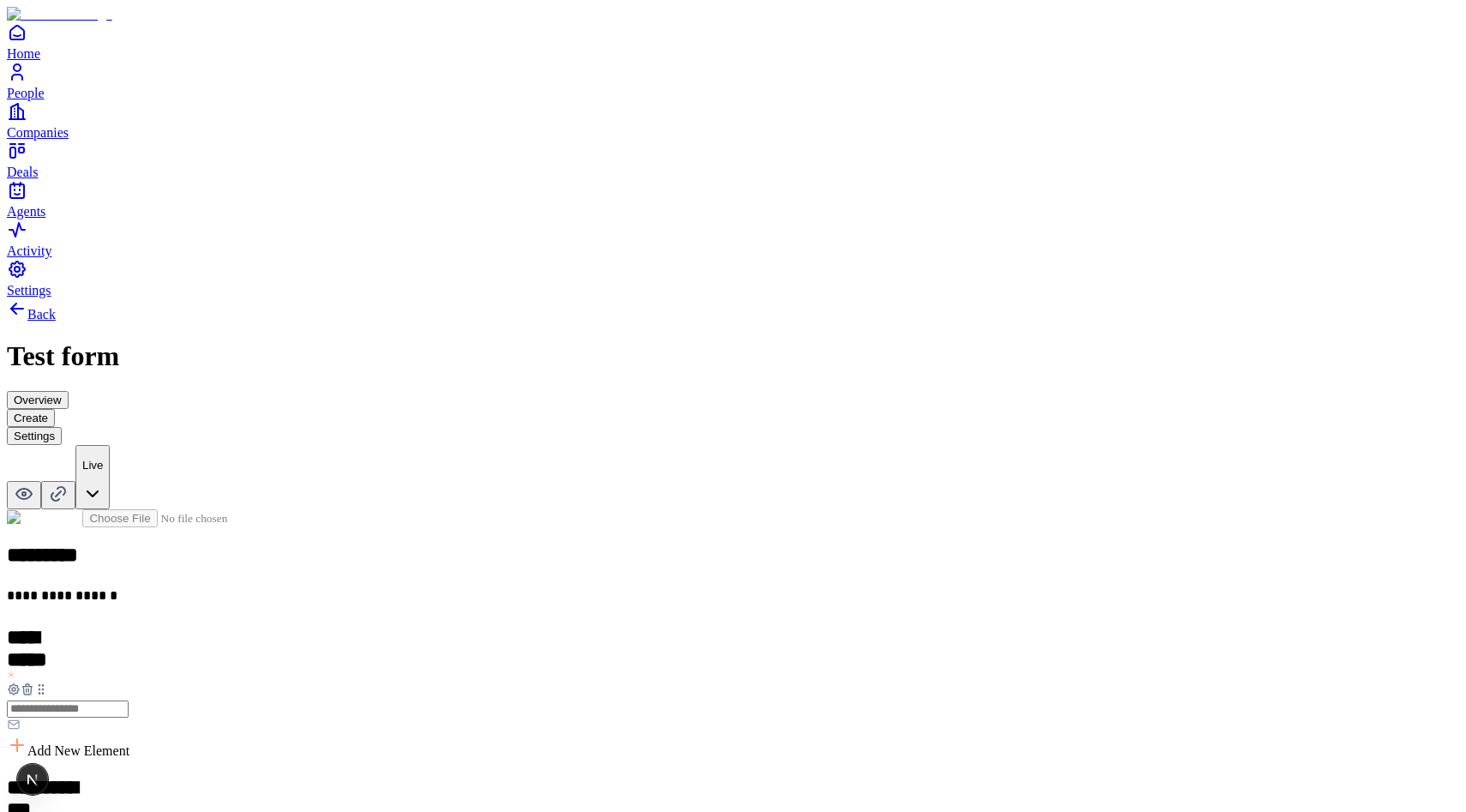
click at [638, 531] on div "Link" at bounding box center [586, 547] width 105 height 33
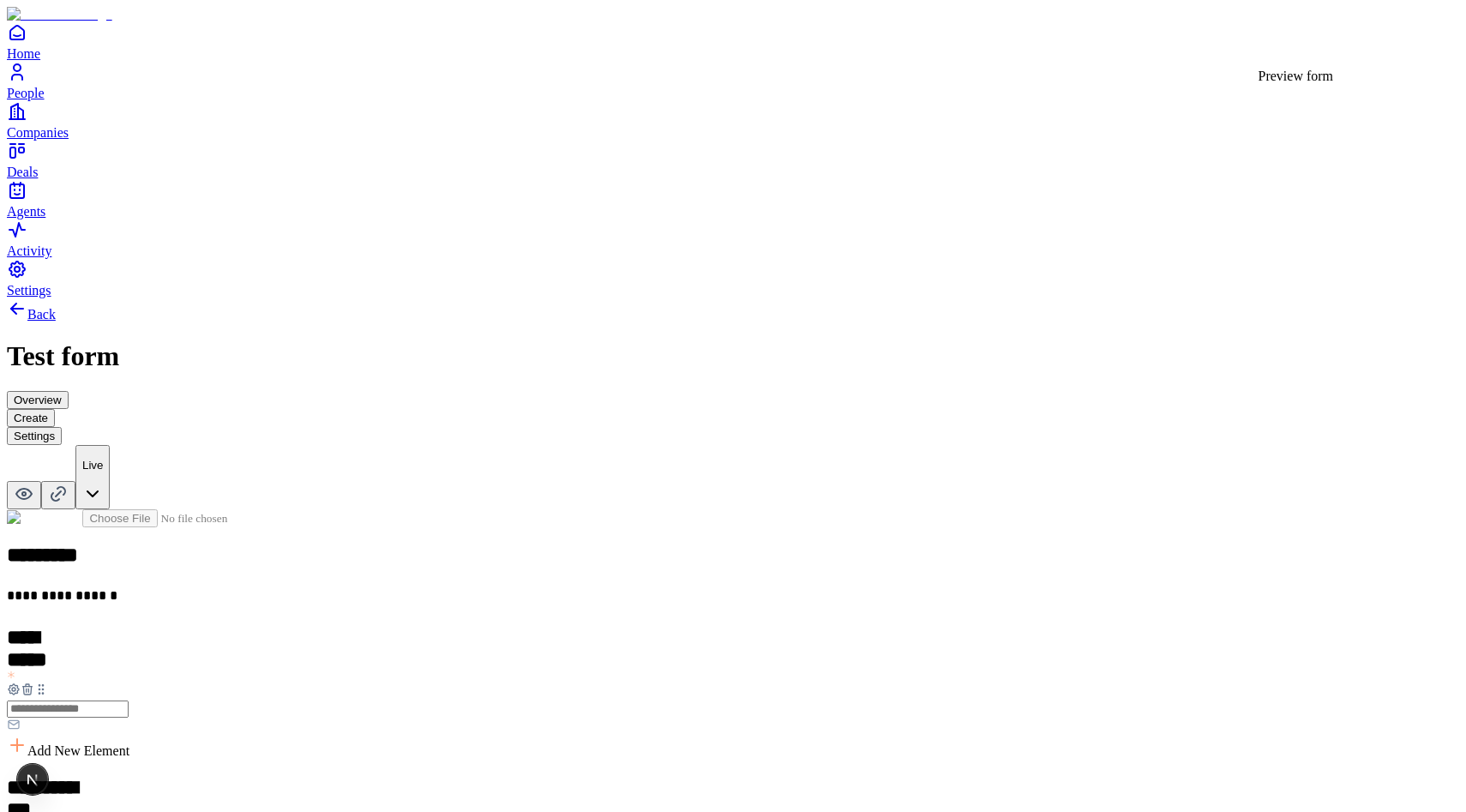
click at [34, 483] on icon at bounding box center [24, 493] width 20 height 20
click at [69, 390] on button "Overview" at bounding box center [37, 400] width 61 height 18
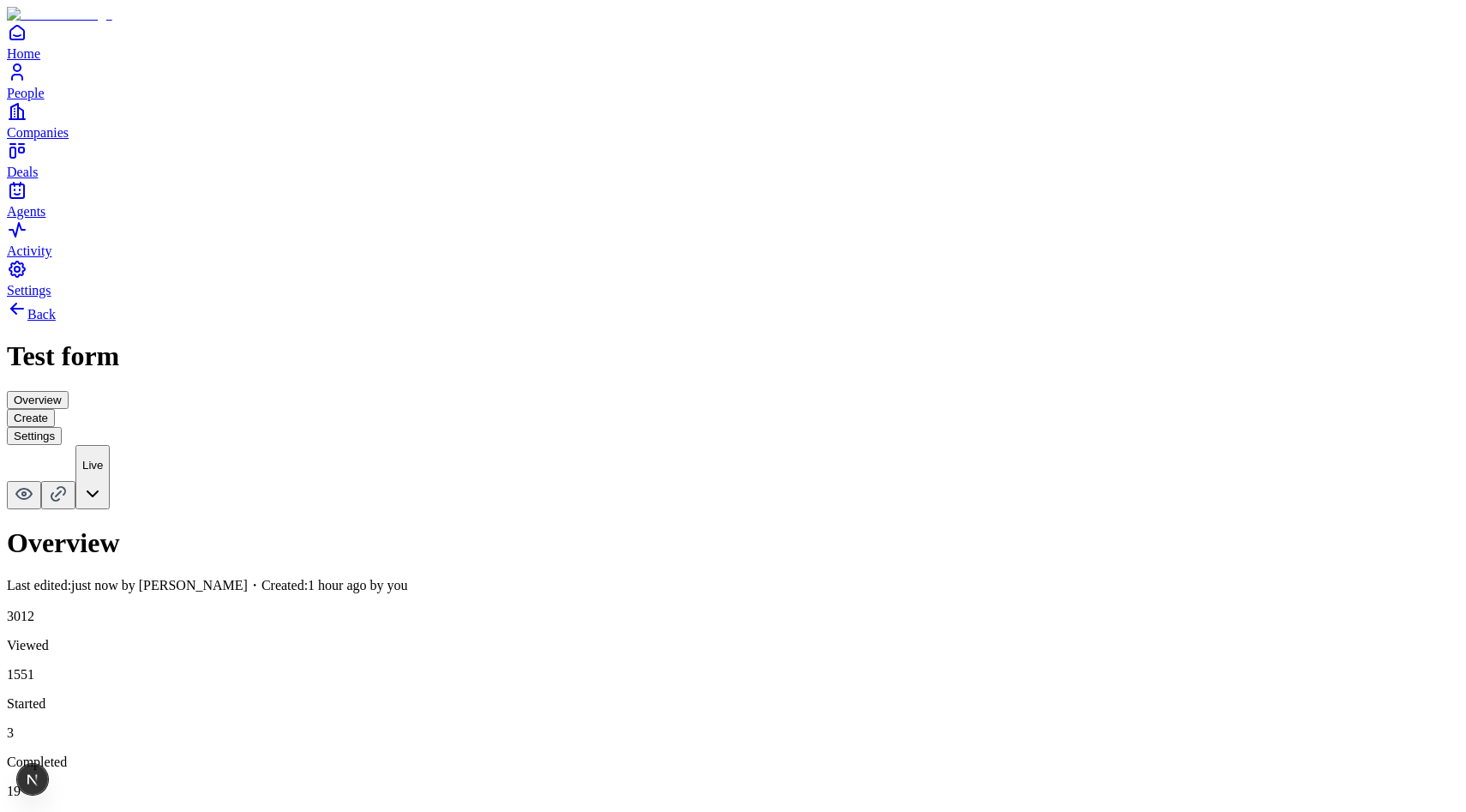
click at [814, 571] on div "Overview Last edited: just now by Andres Santanilla ・Created: 1 hour ago by you…" at bounding box center [733, 818] width 1452 height 583
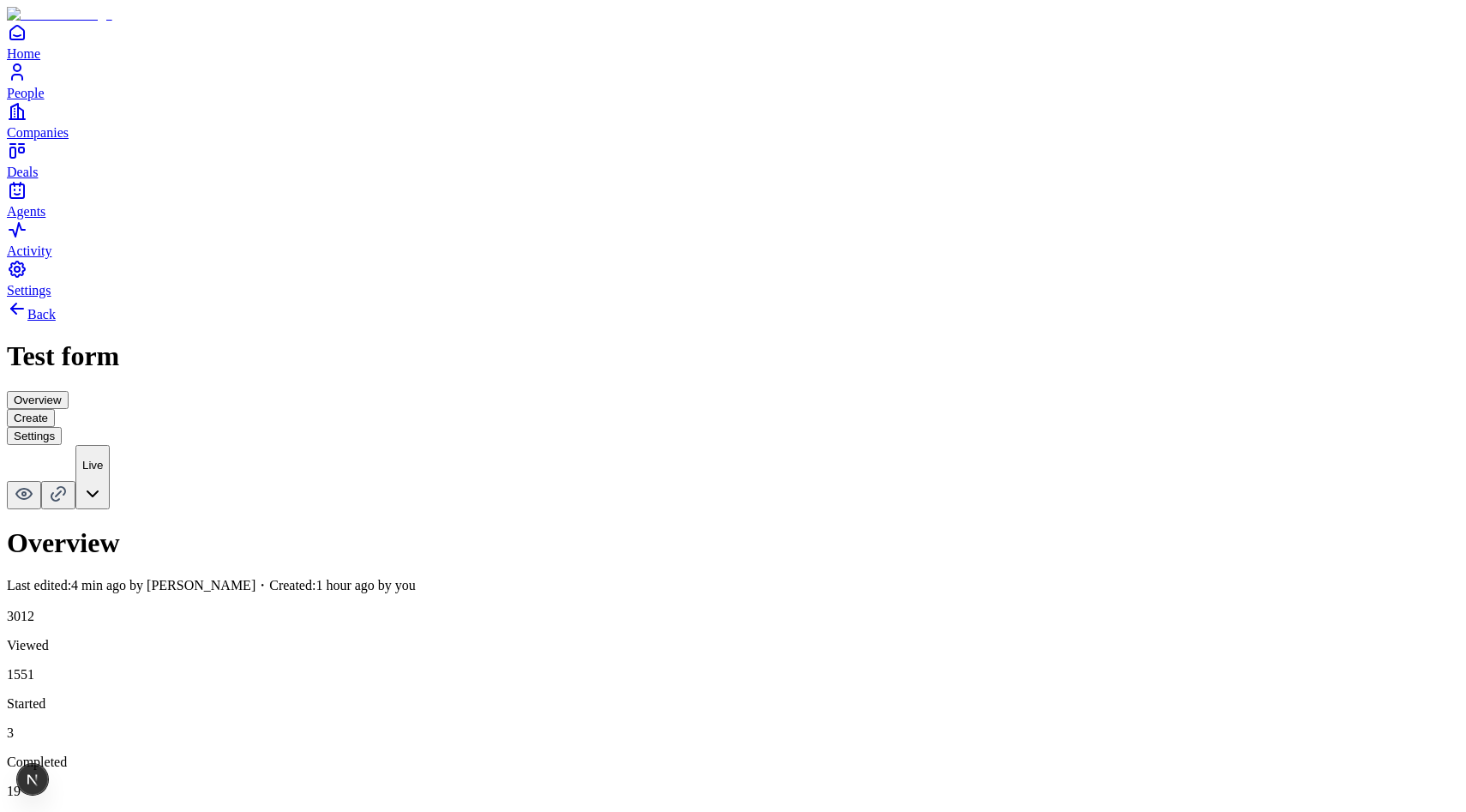
click at [962, 564] on div "Overview Last edited: 4 min ago by Andres Santanilla ・Created: 1 hour ago by yo…" at bounding box center [733, 818] width 1452 height 583
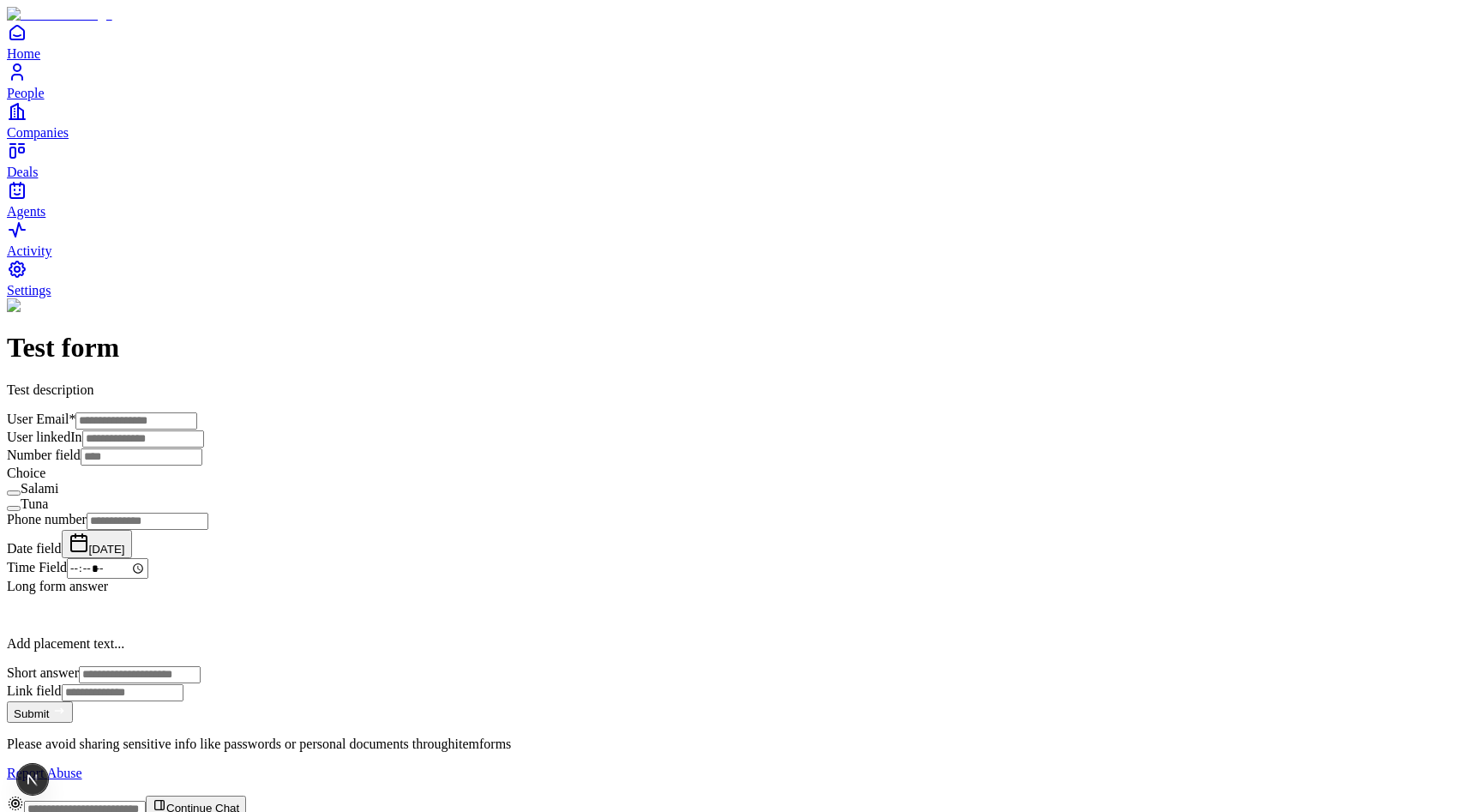
click at [197, 412] on input "User Email *" at bounding box center [136, 421] width 122 height 17
type input "**********"
click at [204, 430] on input "User linkedIn" at bounding box center [143, 438] width 122 height 17
paste input "**********"
type input "**********"
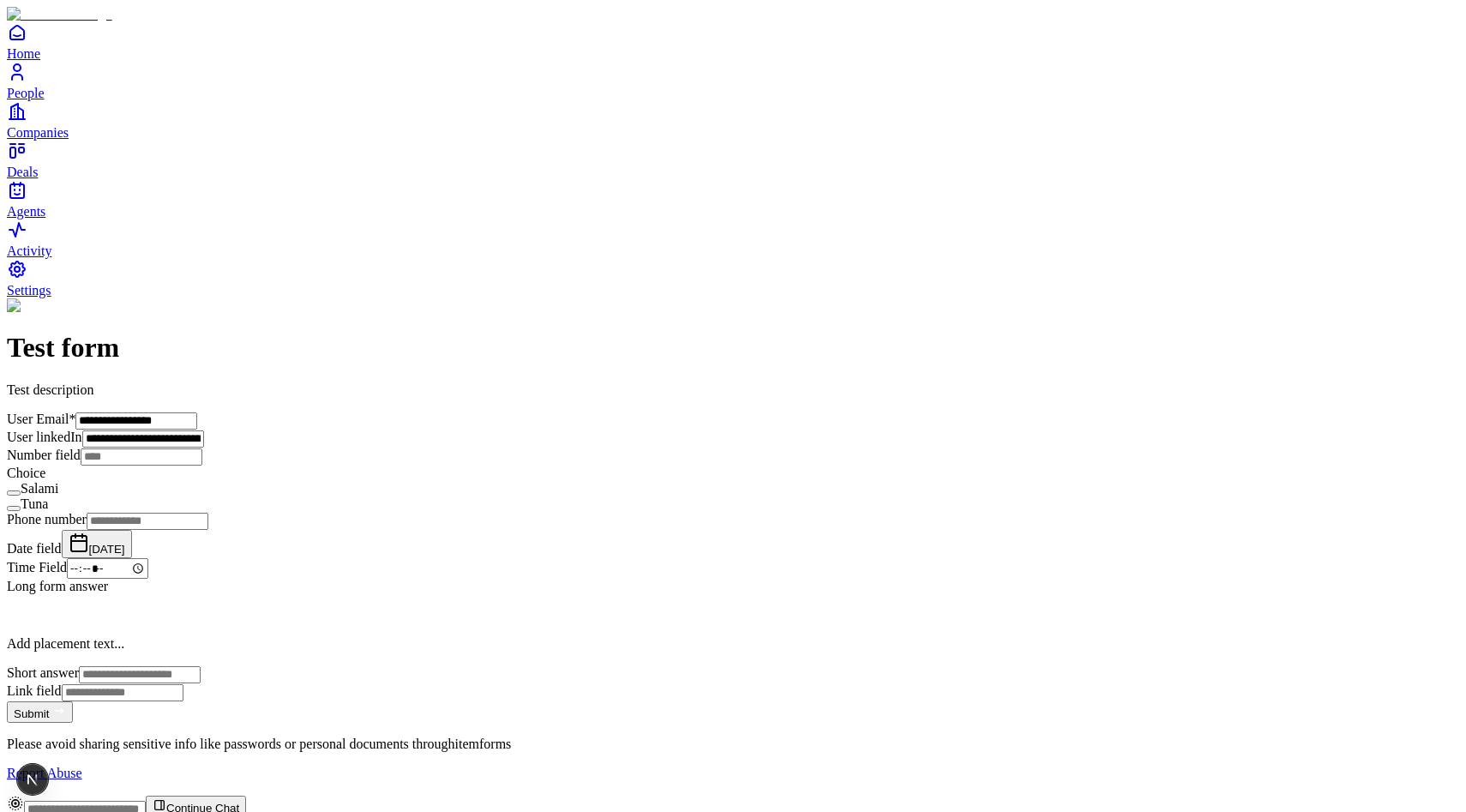
click at [203, 466] on input "Number field" at bounding box center [141, 456] width 122 height 17
type input "*"
click at [59, 495] on label "Salami" at bounding box center [39, 488] width 38 height 15
click at [20, 495] on button "Salami" at bounding box center [13, 493] width 14 height 5
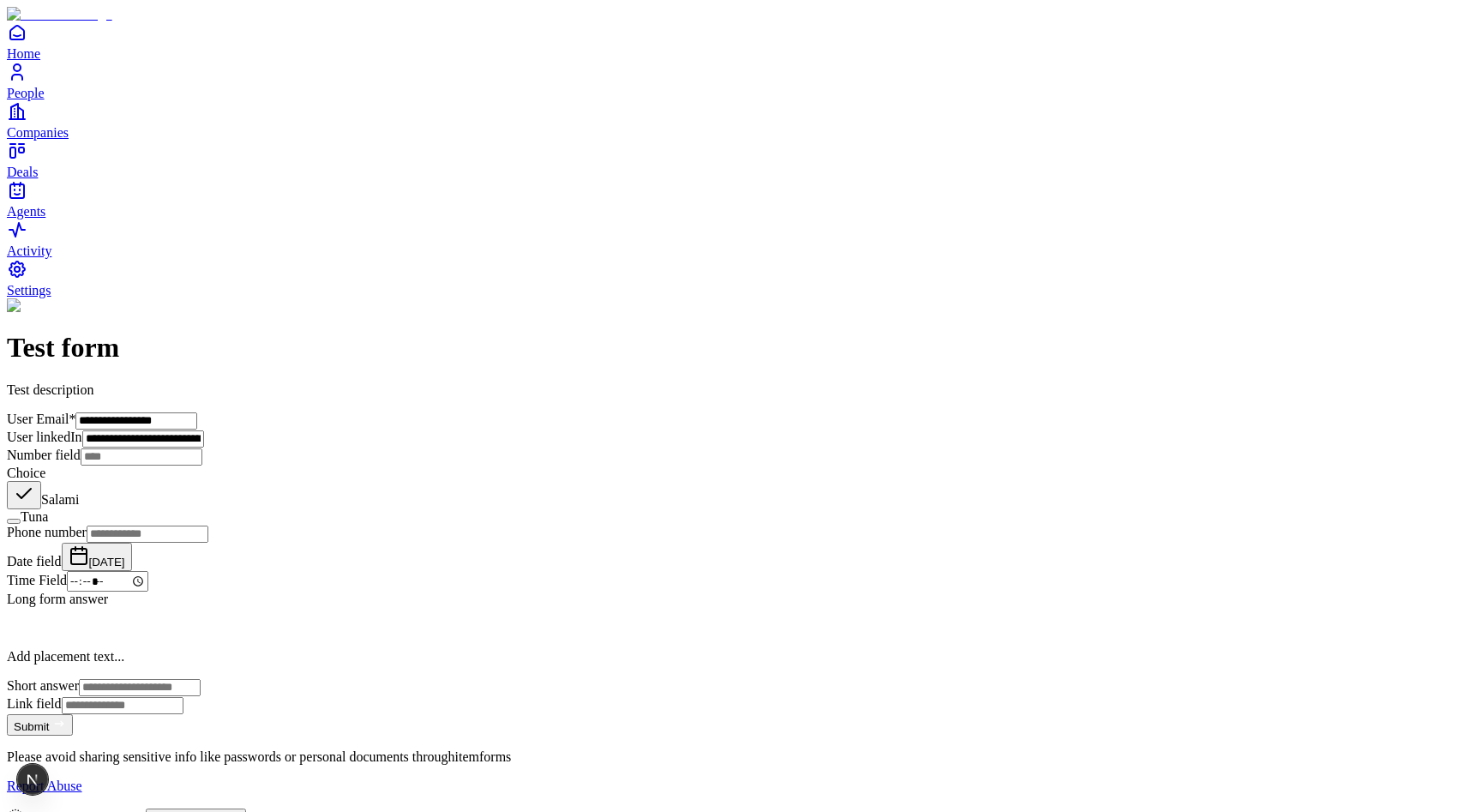
click at [48, 523] on label "Tuna" at bounding box center [34, 516] width 28 height 15
click at [20, 523] on button "Tuna" at bounding box center [13, 521] width 14 height 5
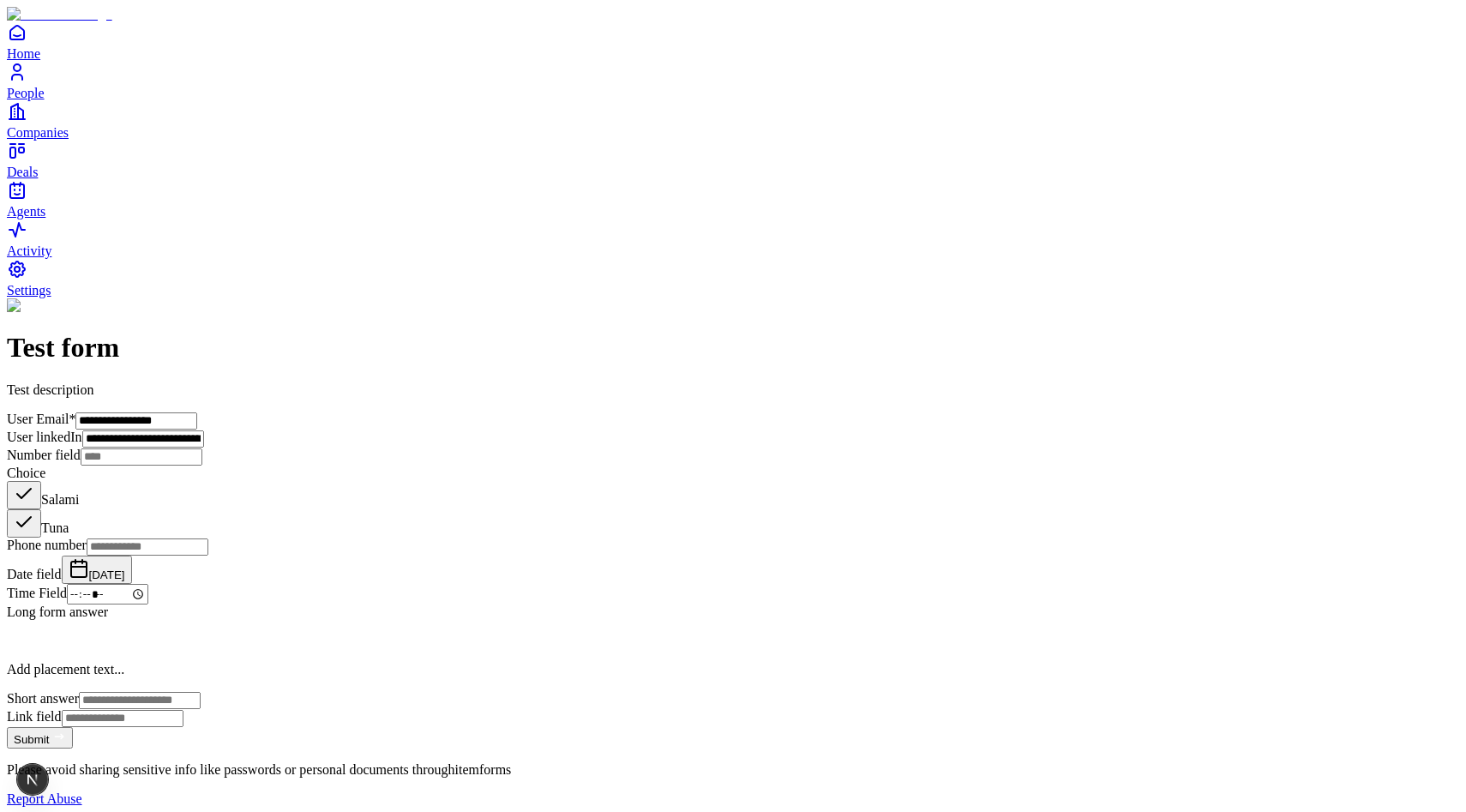
scroll to position [182, 0]
click at [208, 555] on input "Phone number" at bounding box center [147, 546] width 122 height 17
type input "**********"
click at [126, 581] on span "May 11, 2025" at bounding box center [106, 575] width 36 height 13
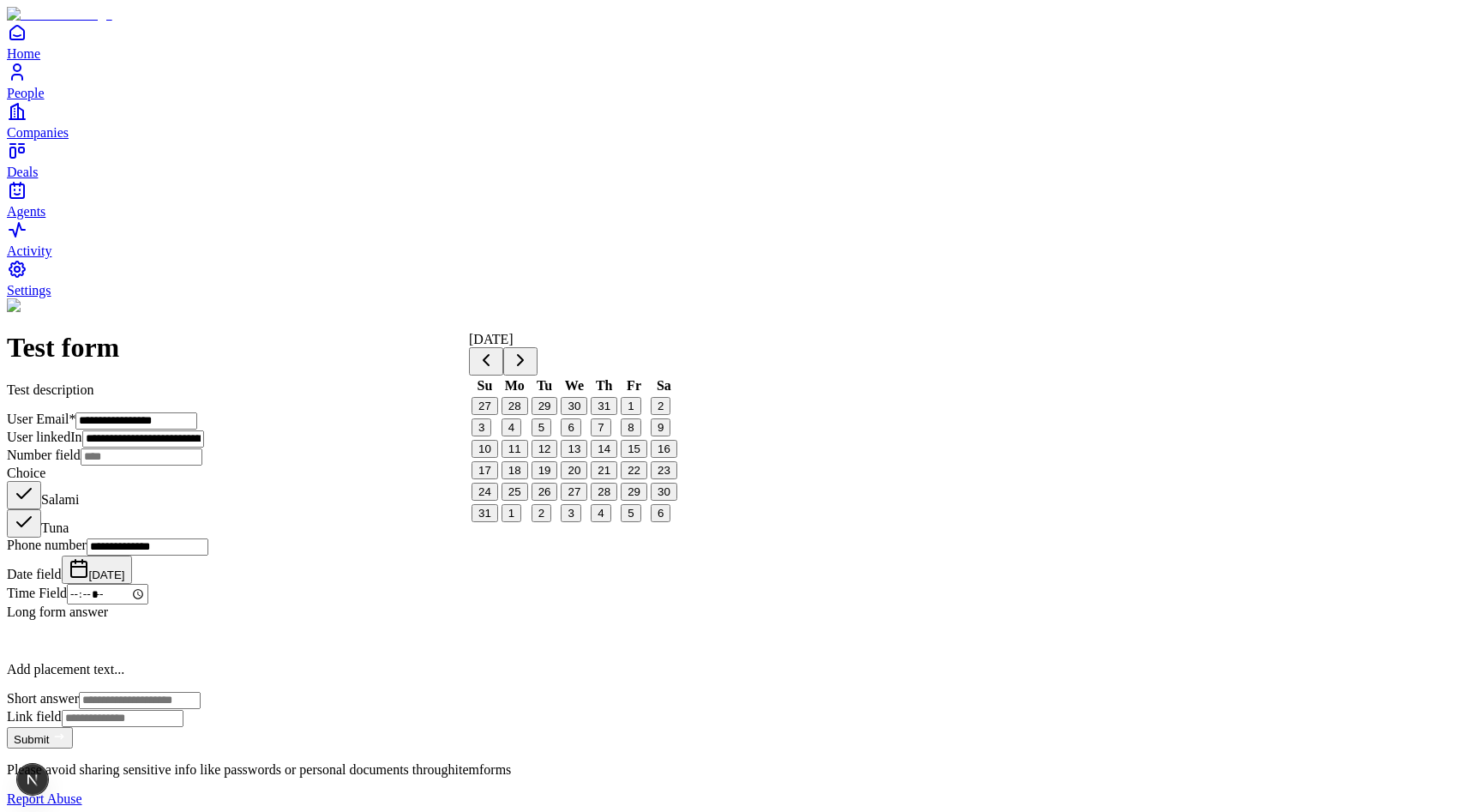
click at [614, 500] on button "28" at bounding box center [603, 491] width 27 height 18
click at [939, 569] on div "**********" at bounding box center [733, 552] width 1452 height 508
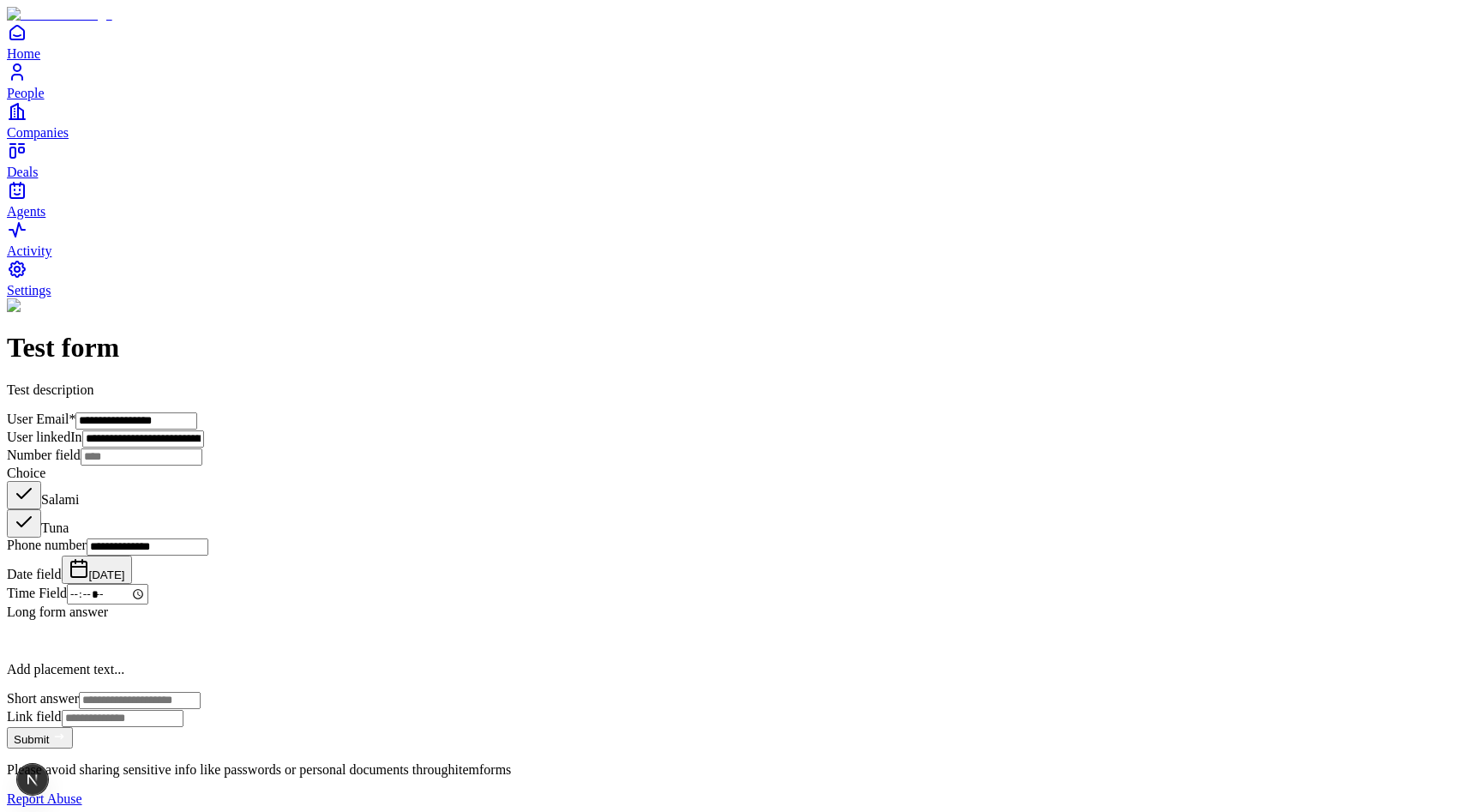
scroll to position [432, 0]
click at [149, 584] on input "Time Field" at bounding box center [107, 594] width 82 height 20
type input "*****"
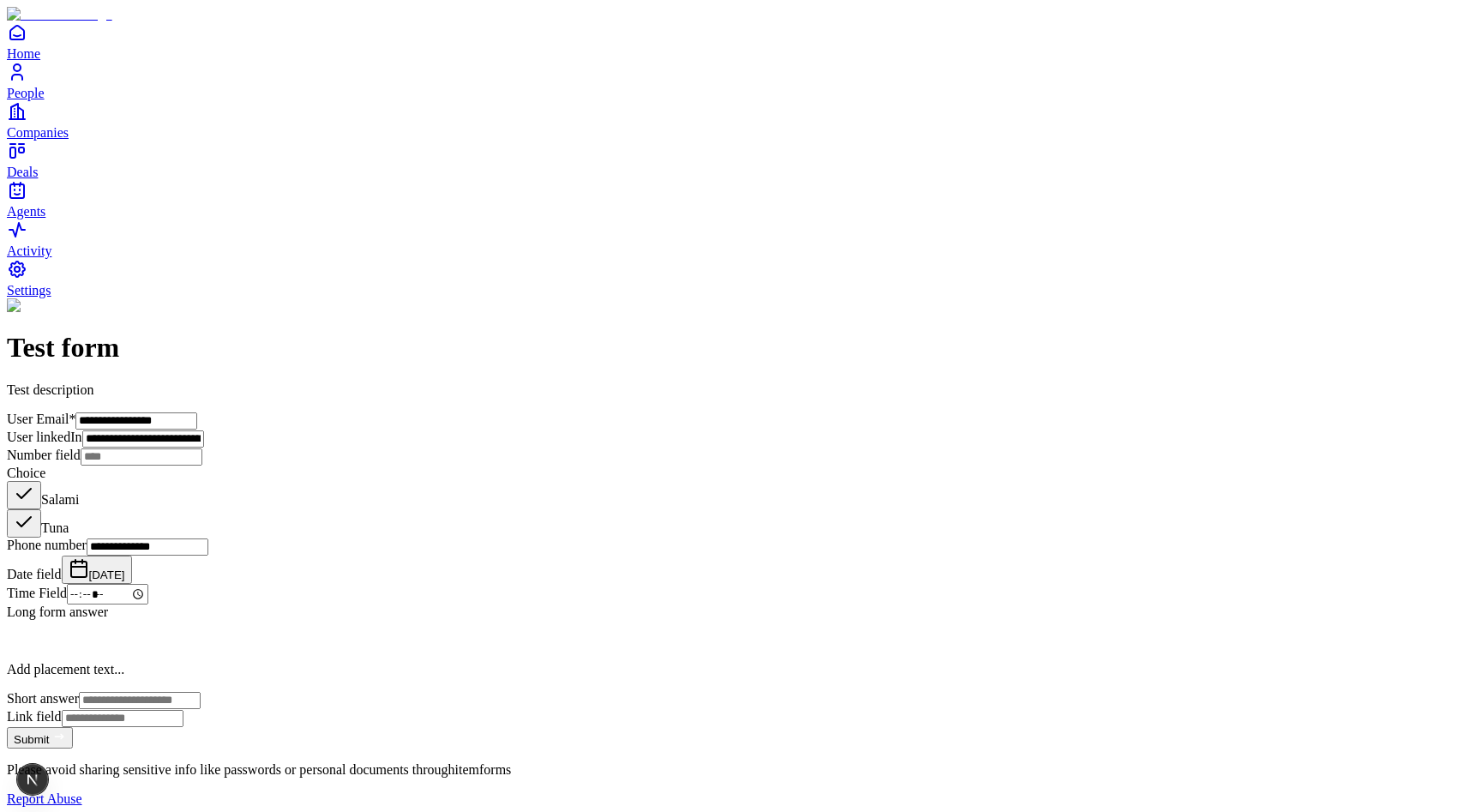
click at [891, 583] on div "**********" at bounding box center [733, 552] width 1452 height 508
click at [630, 633] on p at bounding box center [733, 641] width 1452 height 15
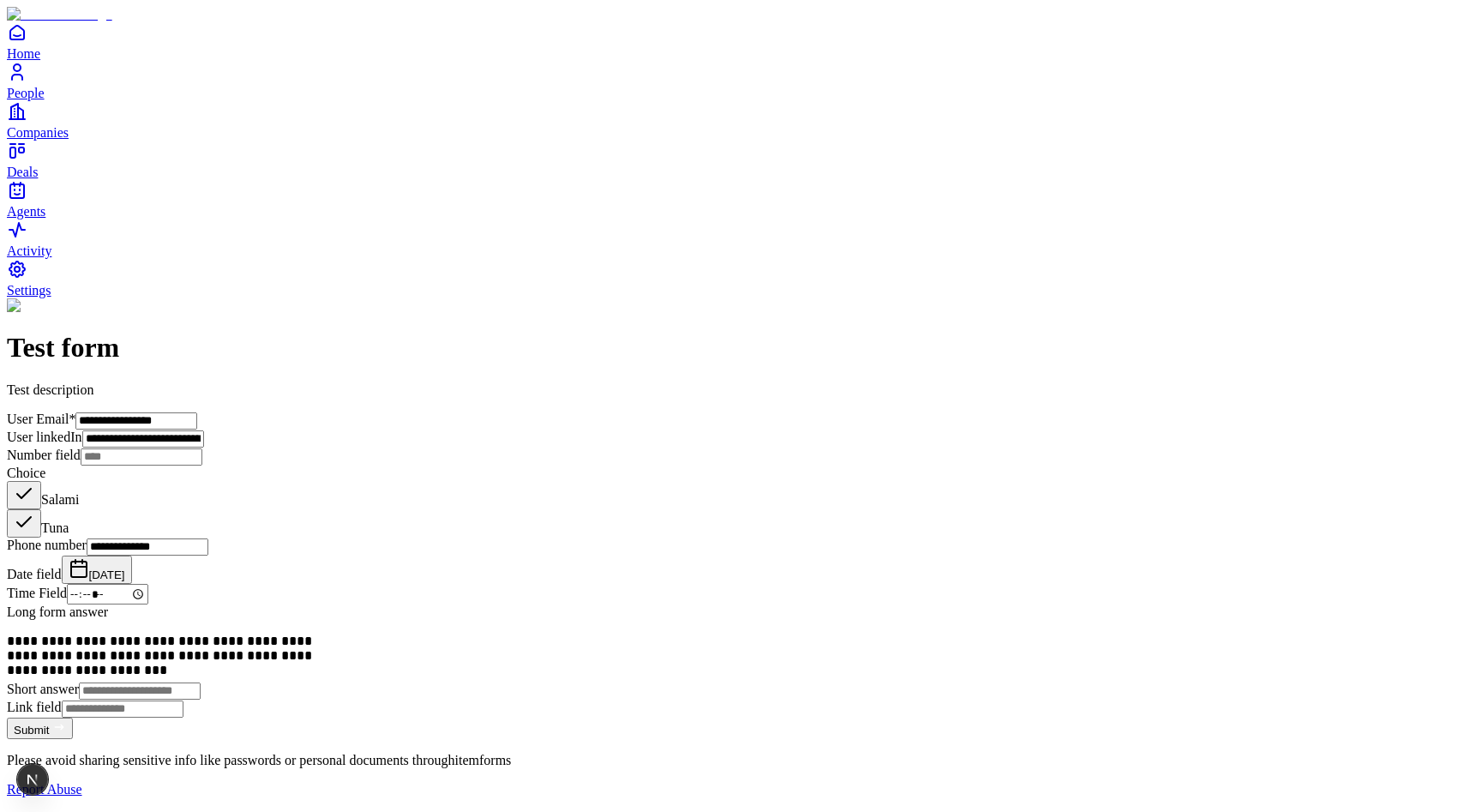
scroll to position [653, 0]
click at [201, 682] on input "Short answer" at bounding box center [139, 690] width 122 height 17
type input "**********"
click at [183, 700] on input "Link field" at bounding box center [122, 708] width 122 height 17
type input "*"
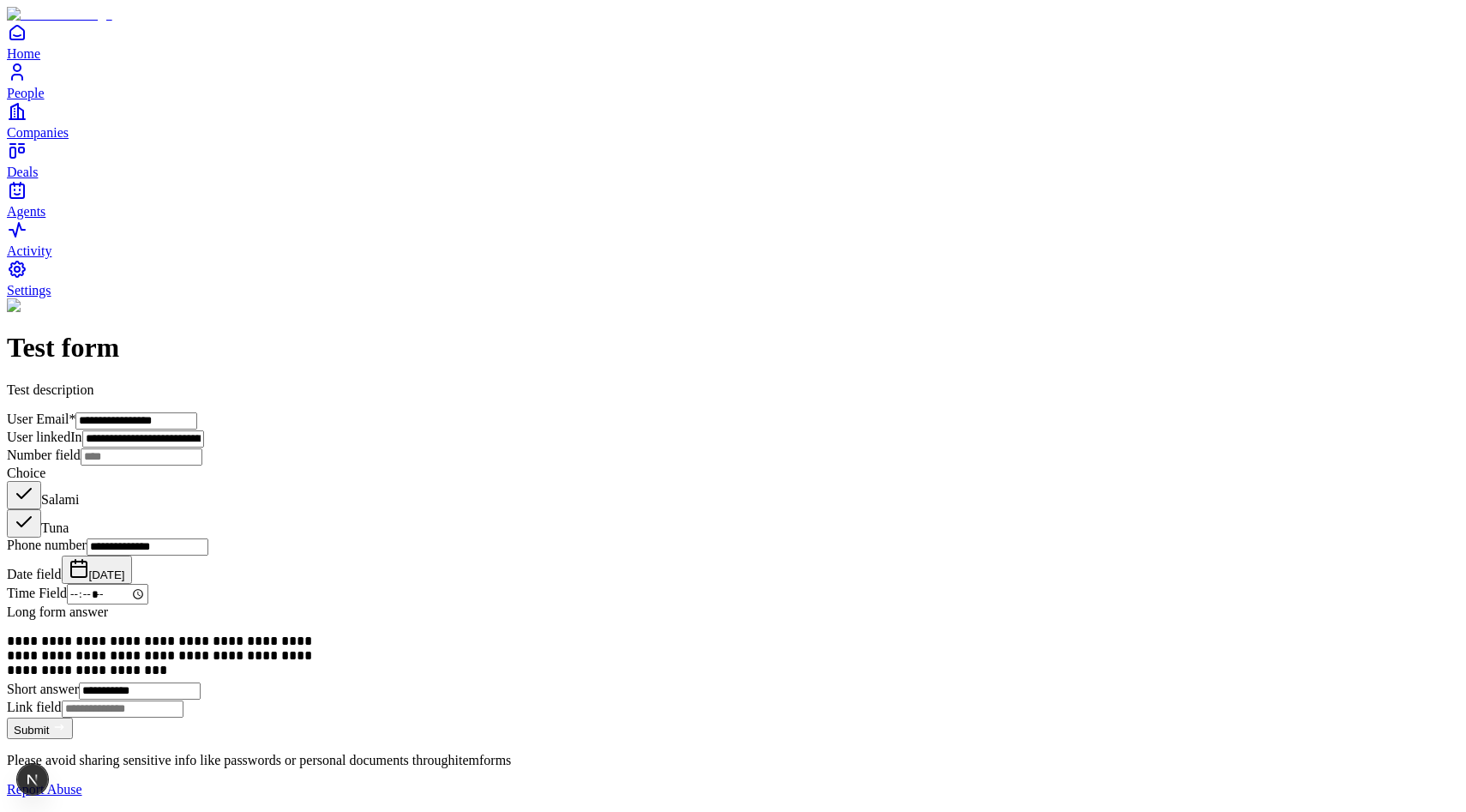
type input "*"
type input "**********"
click at [949, 693] on div "**********" at bounding box center [733, 547] width 1452 height 499
click at [72, 739] on button "Submit" at bounding box center [39, 728] width 66 height 21
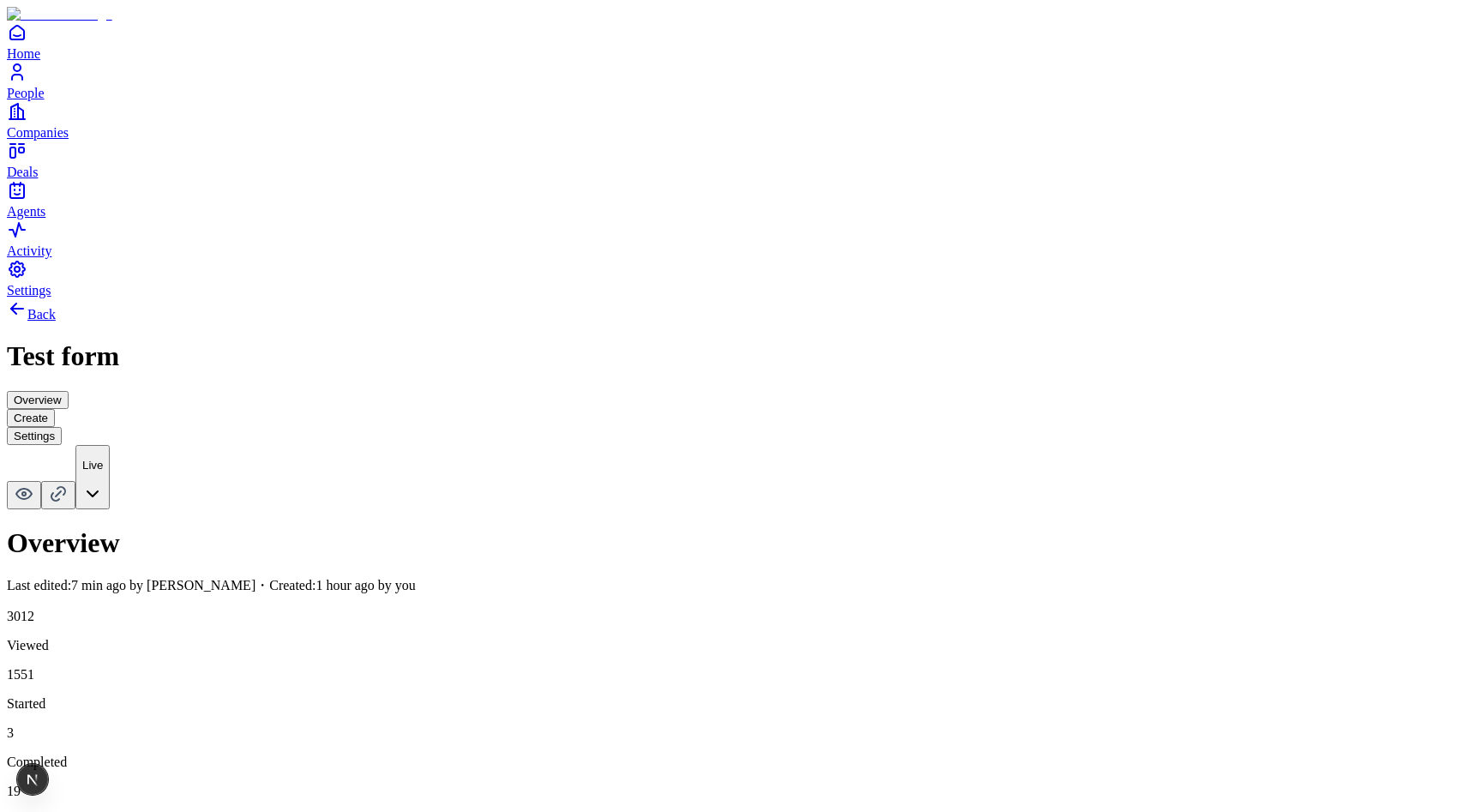
scroll to position [0, 653]
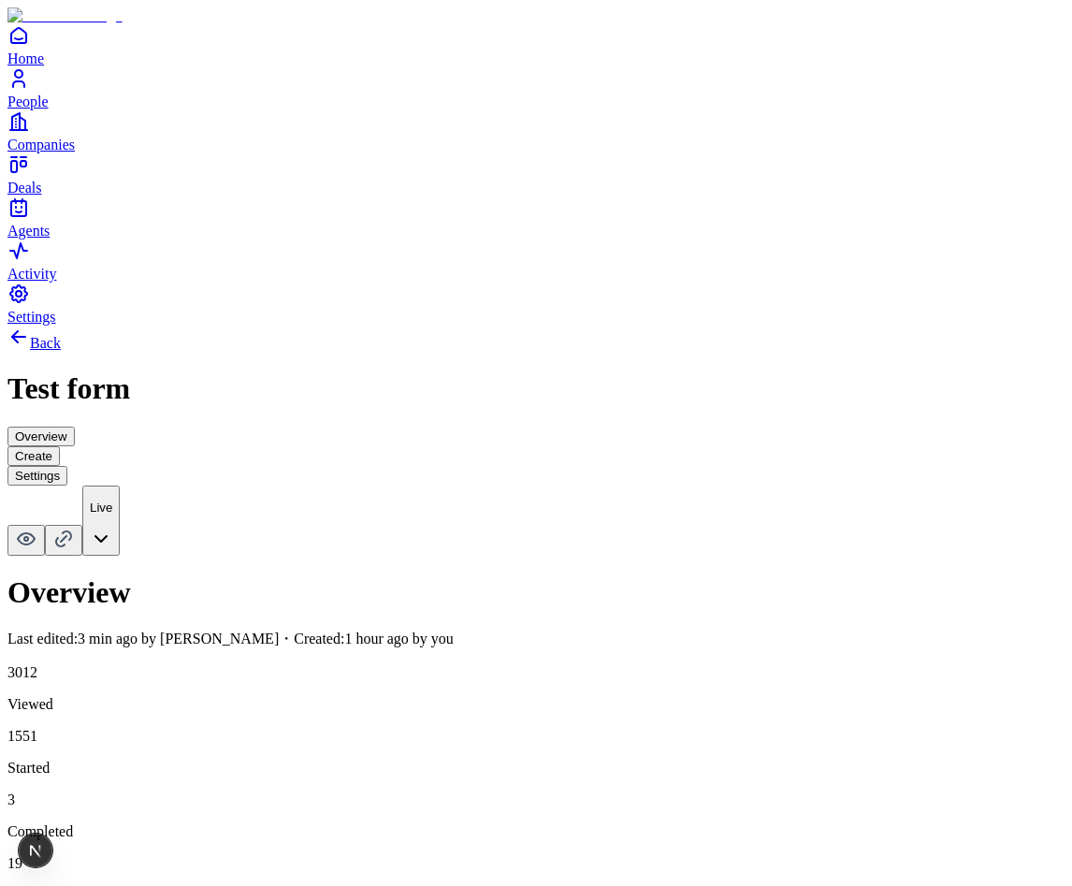
scroll to position [0, 1049]
click at [699, 575] on div "Overview Last edited: 3 min ago by [PERSON_NAME] ・Created: 1 hour ago by you 30…" at bounding box center [535, 852] width 1057 height 554
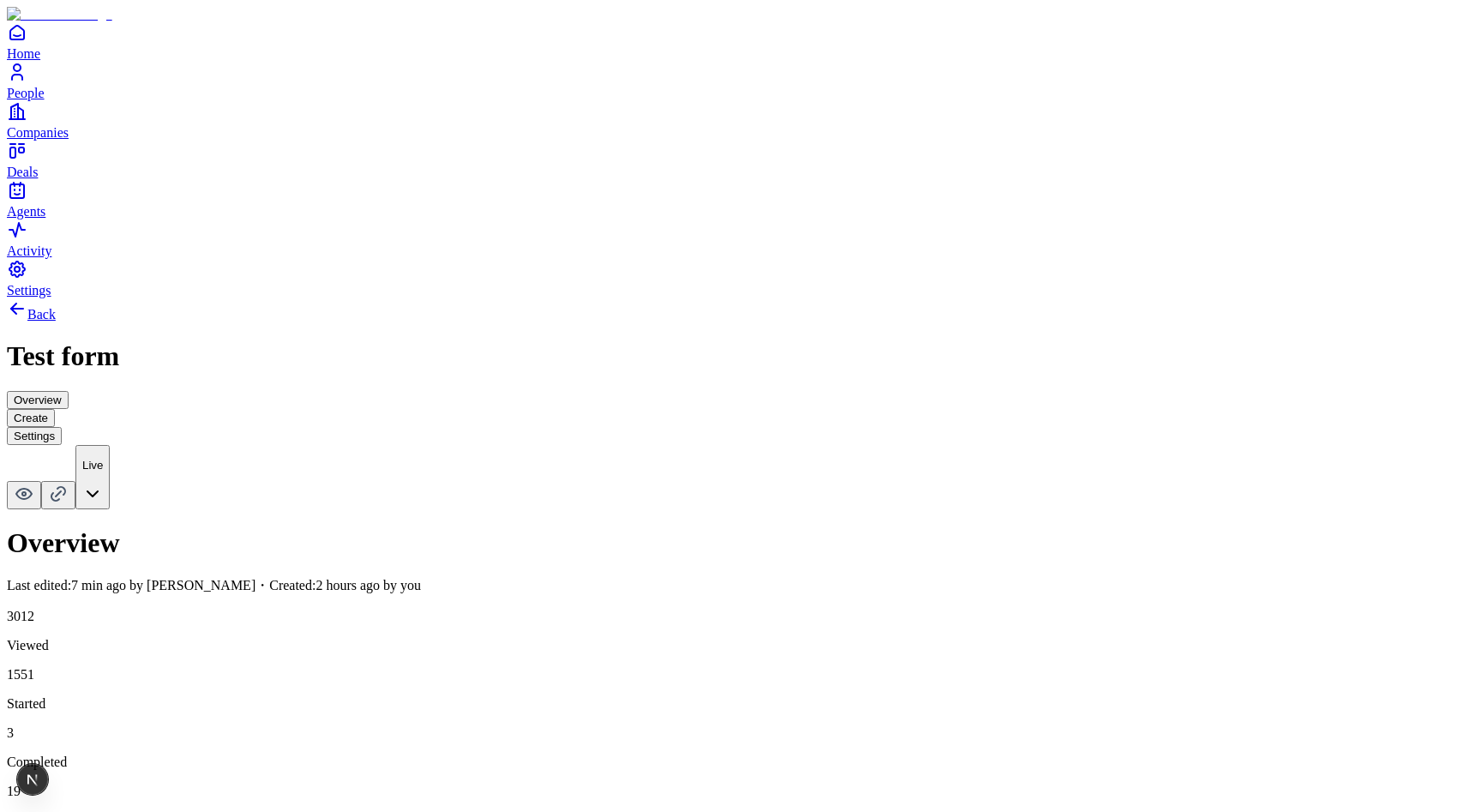
scroll to position [0, 653]
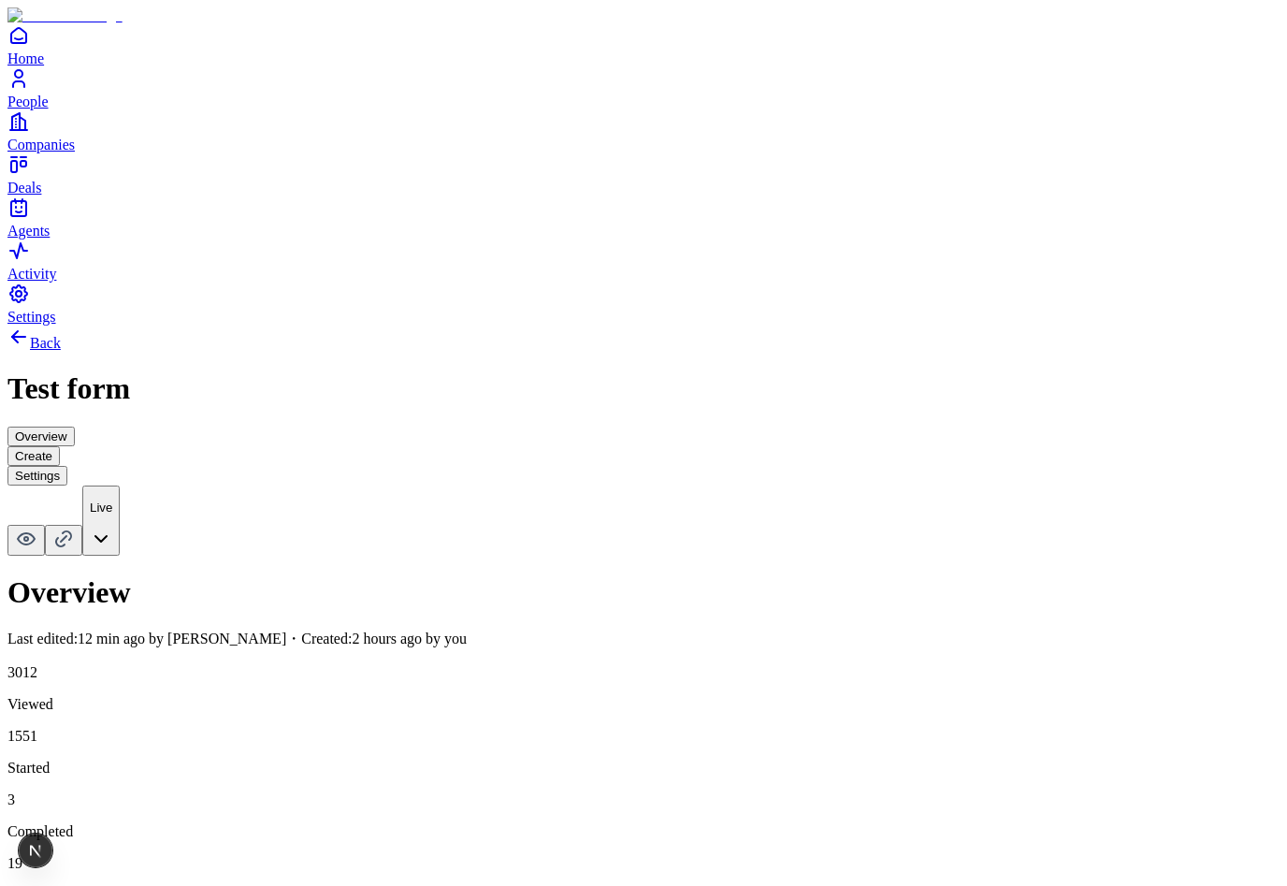
scroll to position [0, 294]
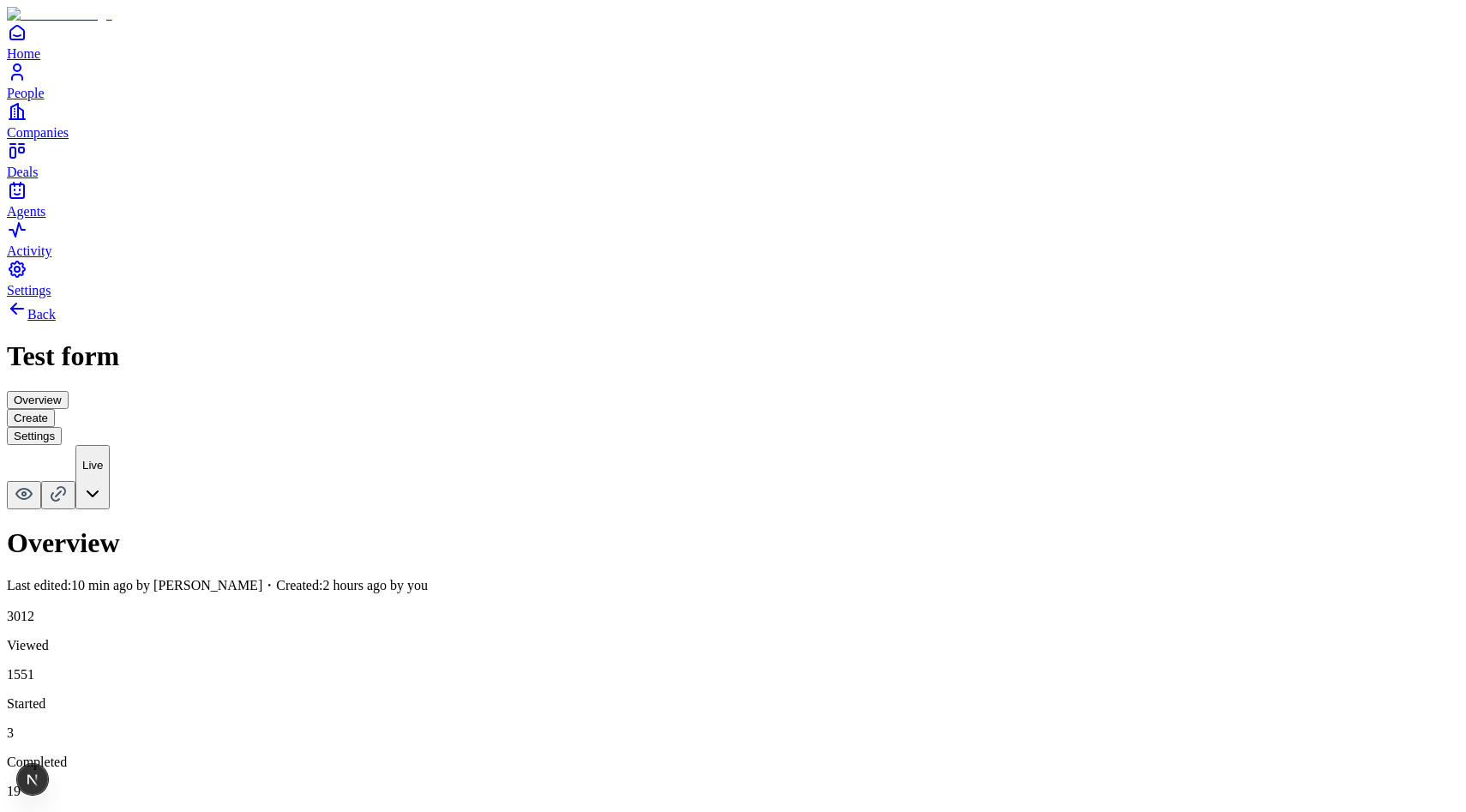
scroll to position [0, 238]
click at [55, 409] on button "Create" at bounding box center [30, 418] width 48 height 18
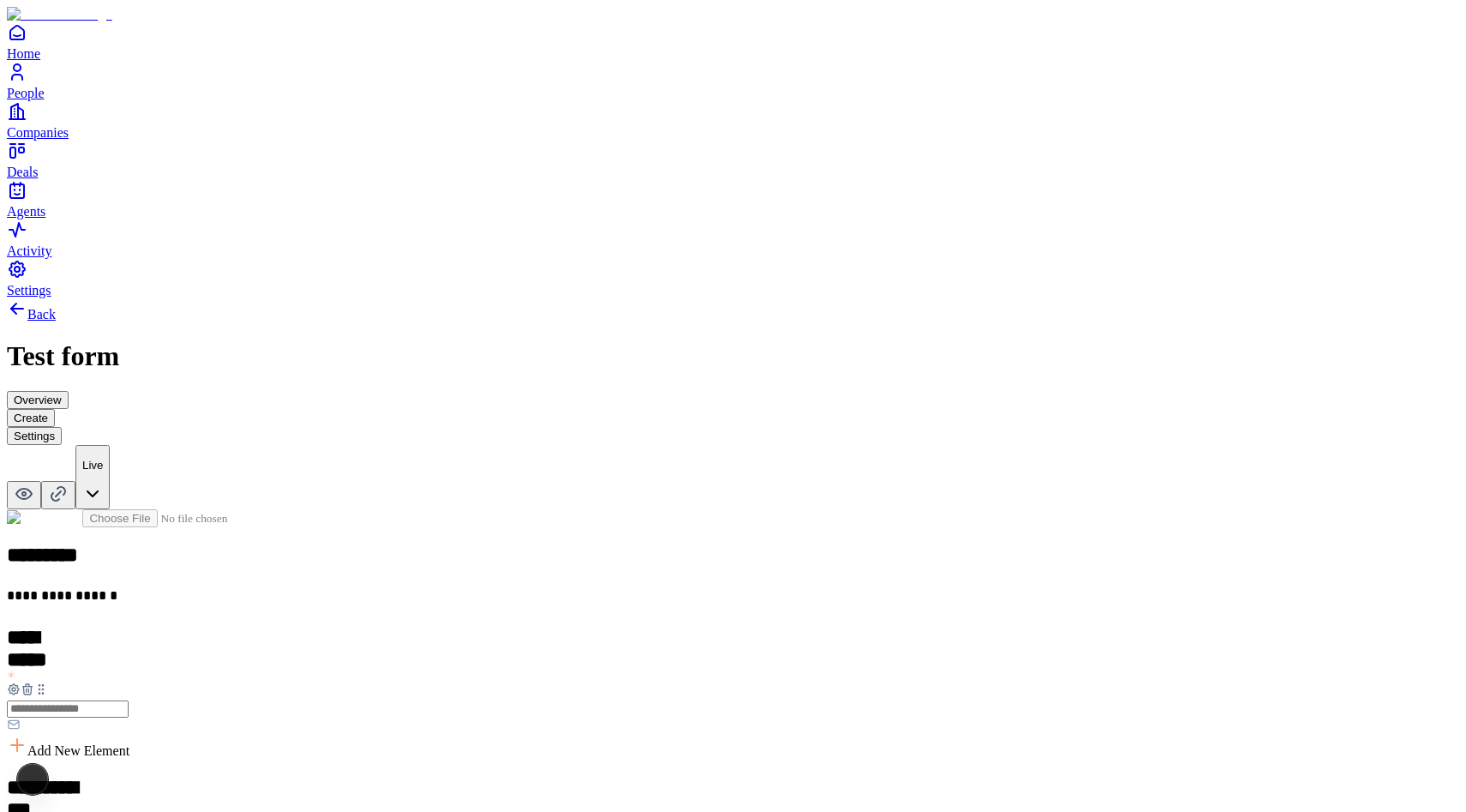
click at [61, 427] on button "Settings" at bounding box center [34, 436] width 55 height 18
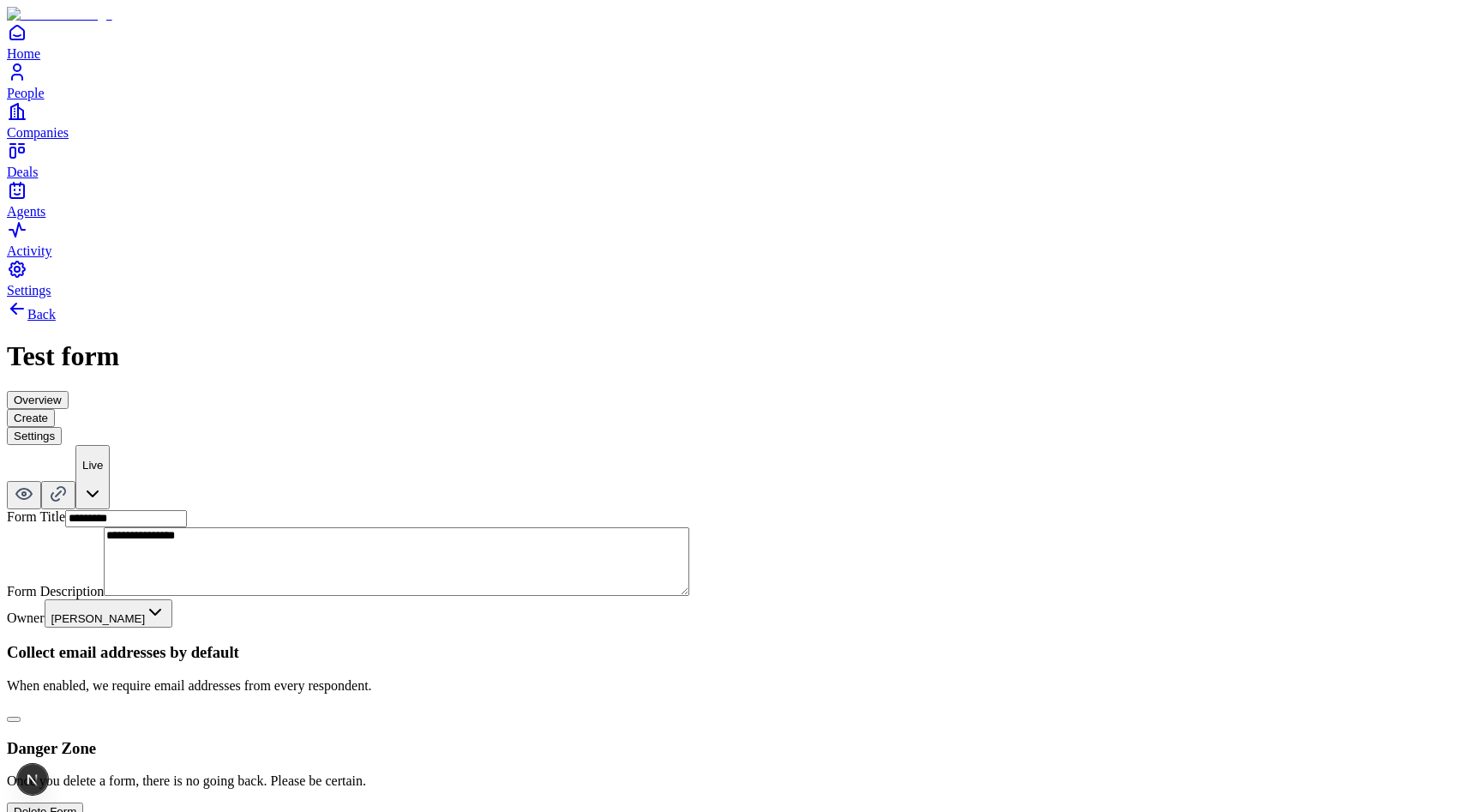
click at [69, 390] on button "Overview" at bounding box center [37, 400] width 61 height 18
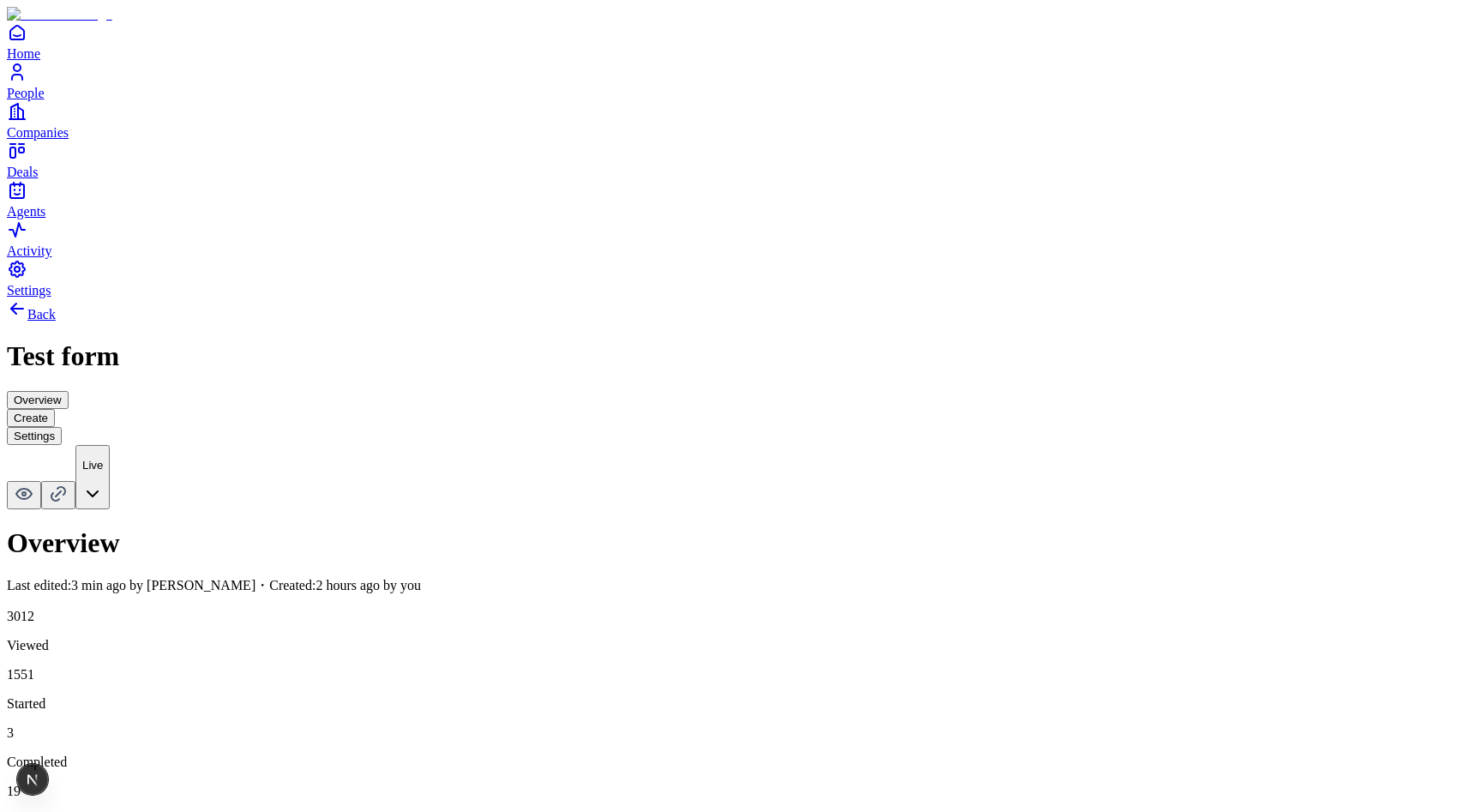
click at [55, 409] on button "Create" at bounding box center [30, 418] width 48 height 18
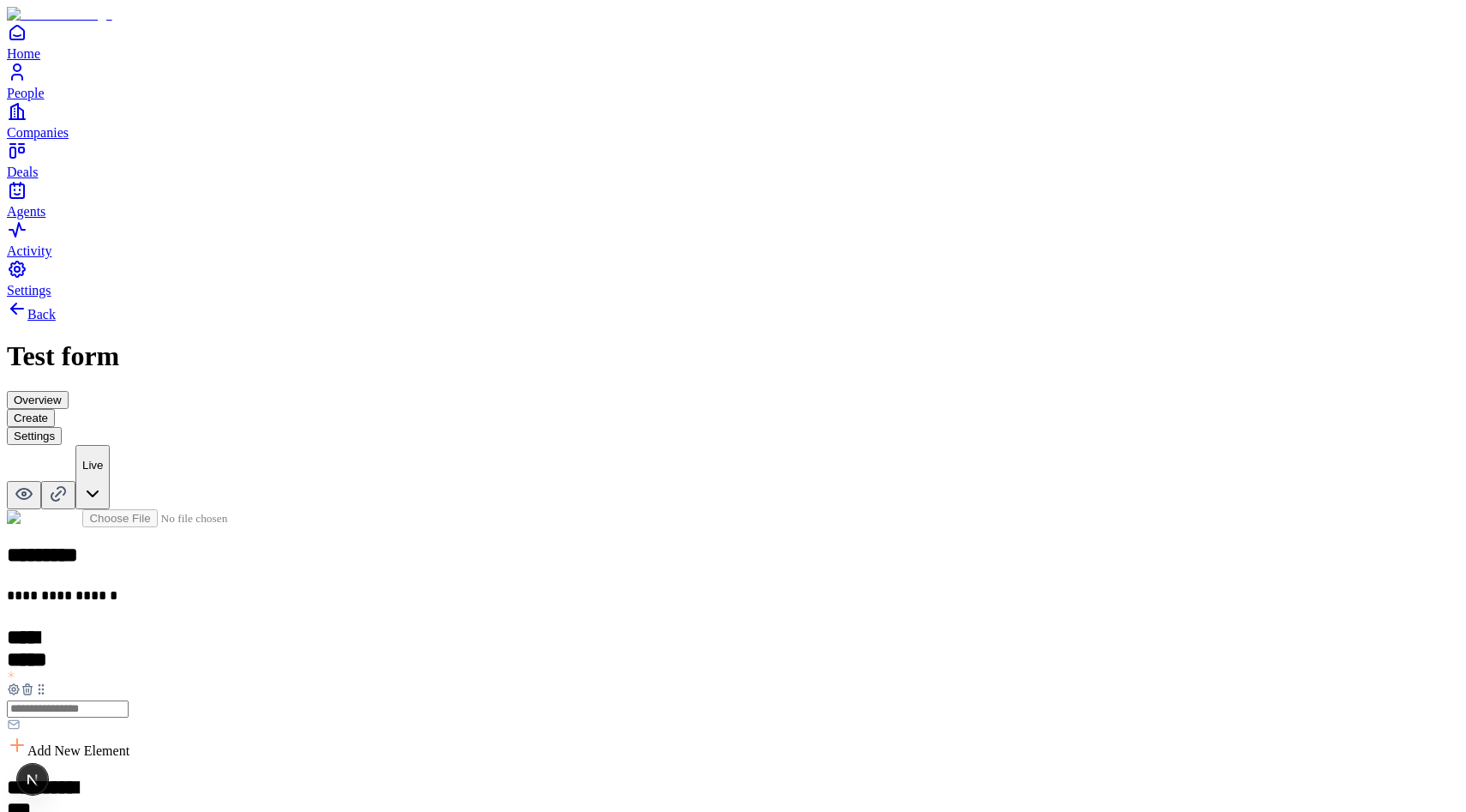
click at [61, 427] on button "Settings" at bounding box center [34, 436] width 55 height 18
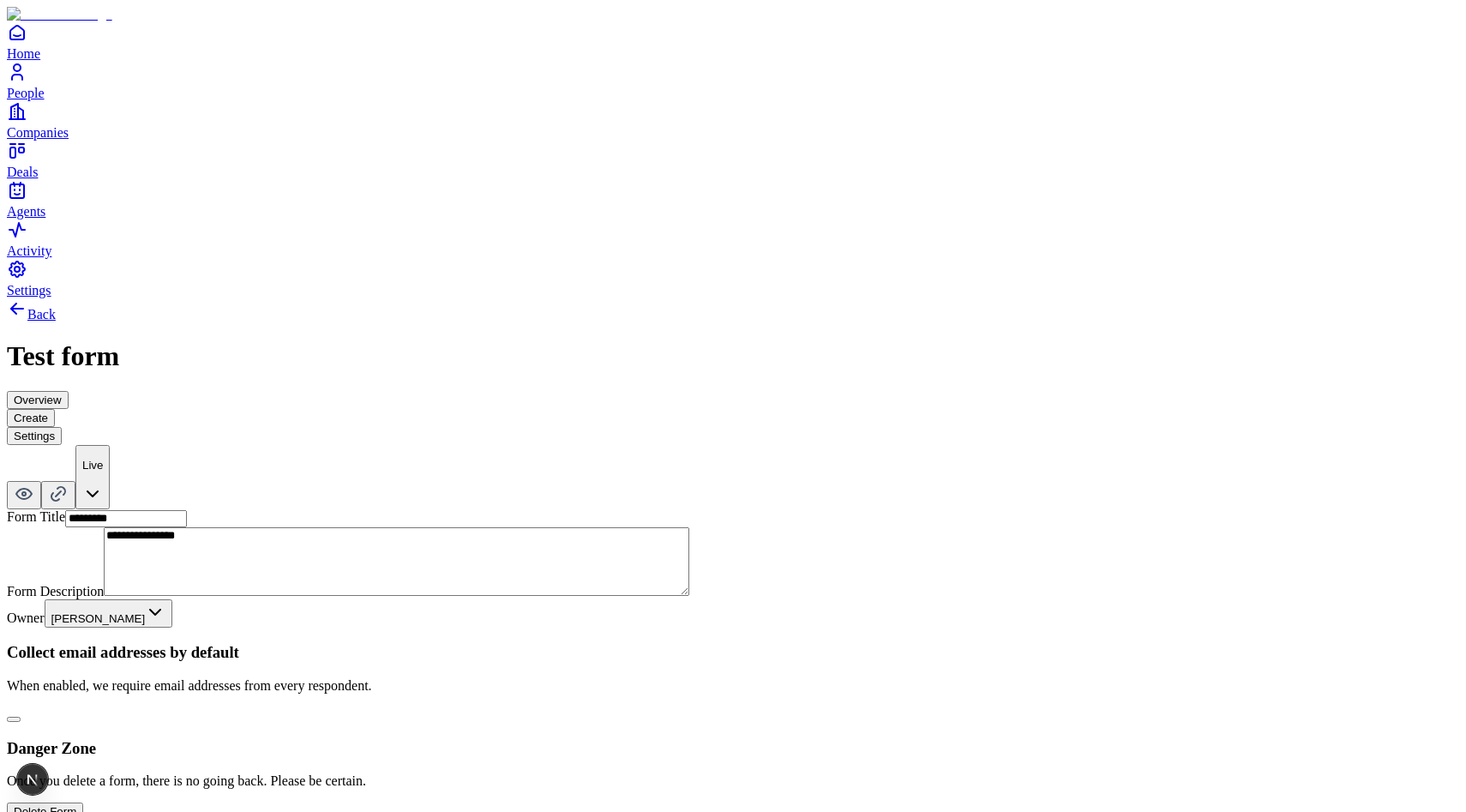
click at [69, 390] on button "Overview" at bounding box center [37, 400] width 61 height 18
